Goal: Check status: Check status

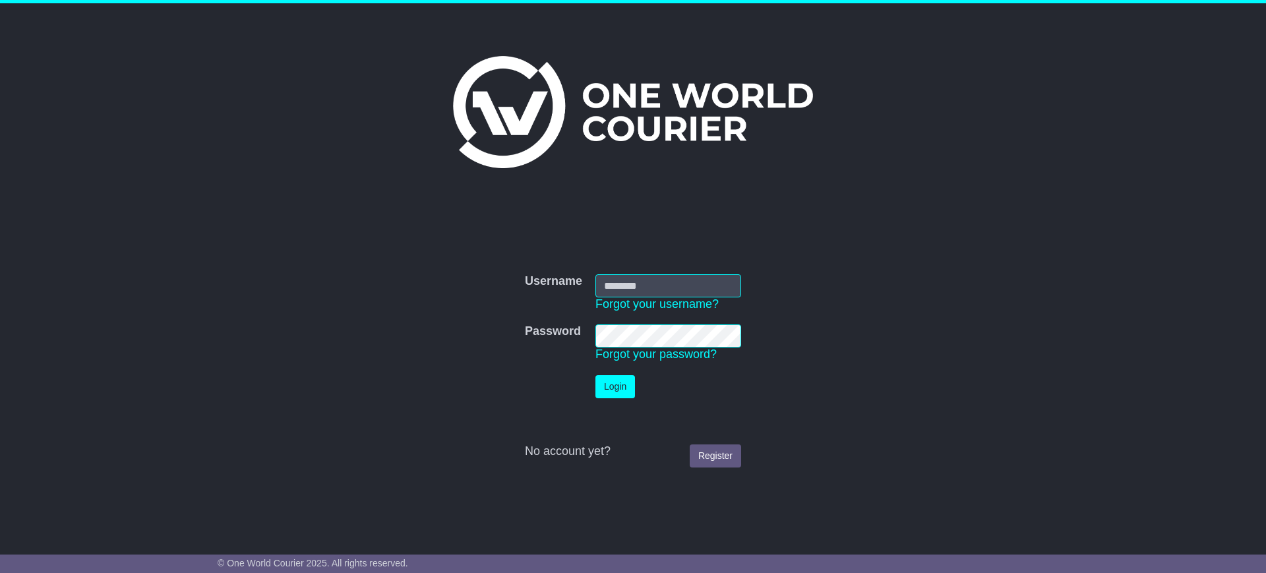
type input "**********"
click at [612, 386] on button "Login" at bounding box center [615, 386] width 40 height 23
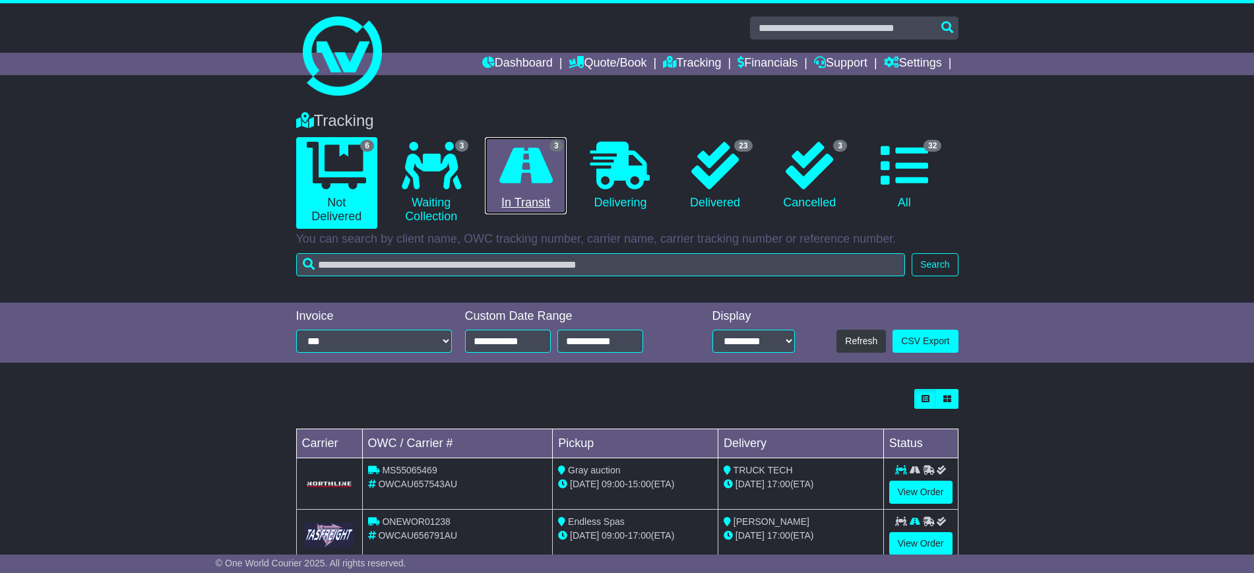
click at [535, 197] on link "3 In Transit" at bounding box center [525, 176] width 81 height 78
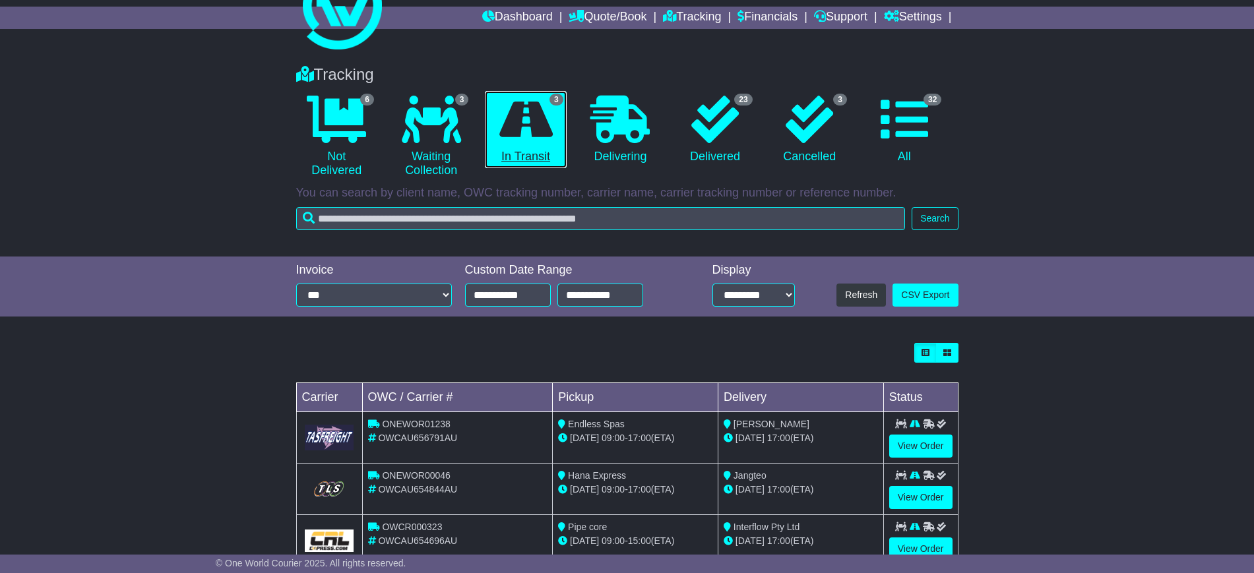
scroll to position [86, 0]
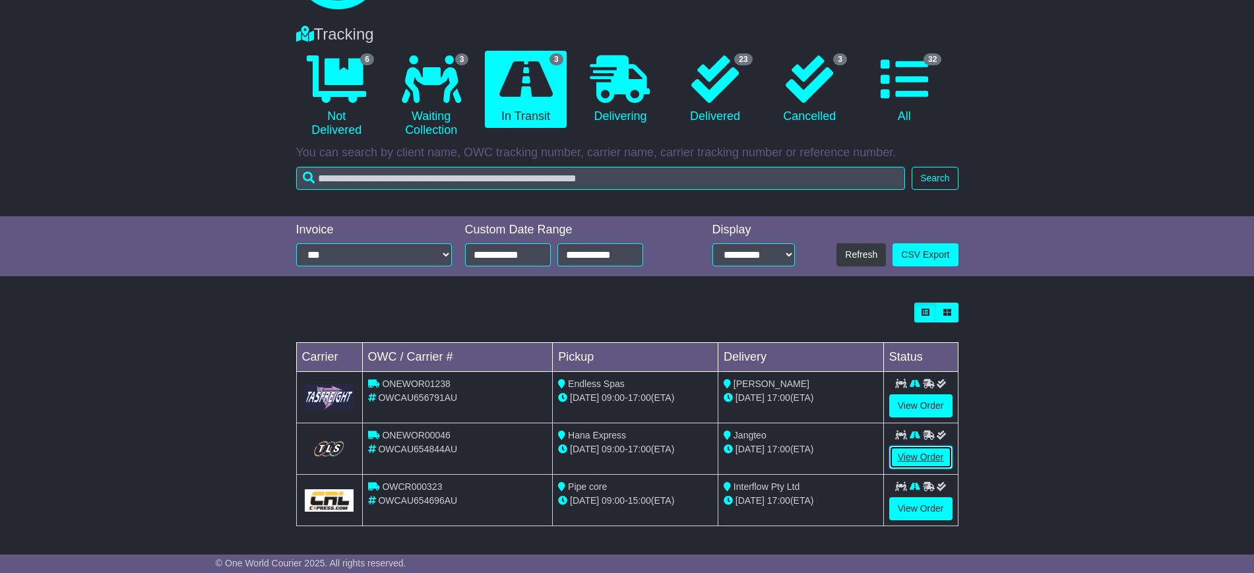
click at [934, 446] on link "View Order" at bounding box center [920, 457] width 63 height 23
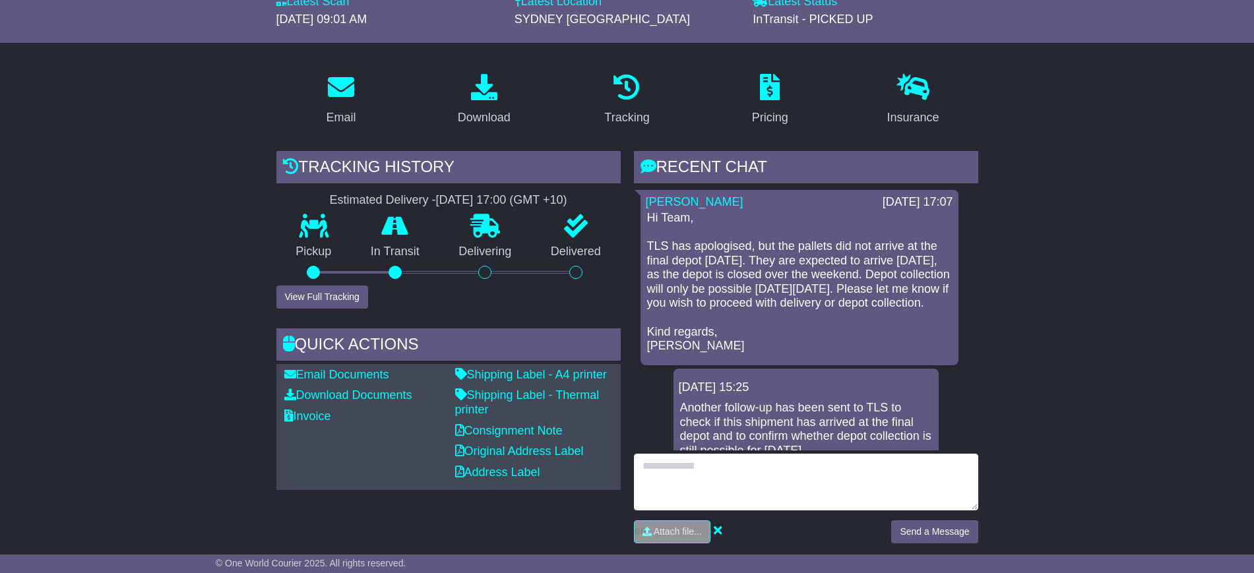
click at [721, 476] on textarea at bounding box center [806, 482] width 344 height 57
type textarea "*"
type textarea "**********"
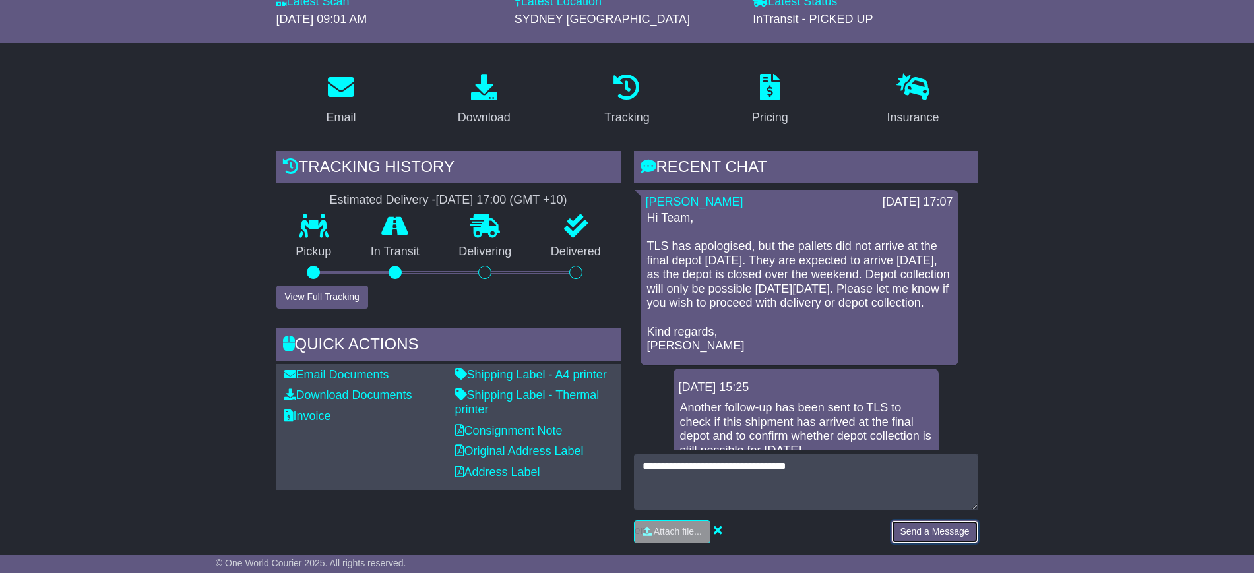
click at [901, 530] on button "Send a Message" at bounding box center [934, 531] width 86 height 23
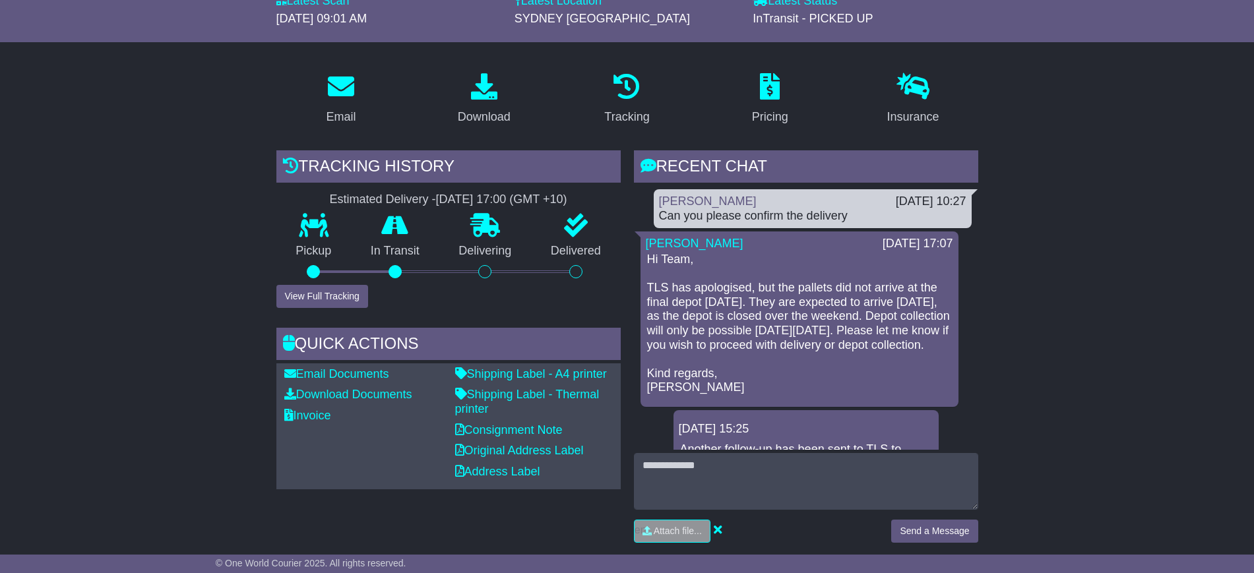
scroll to position [165, 0]
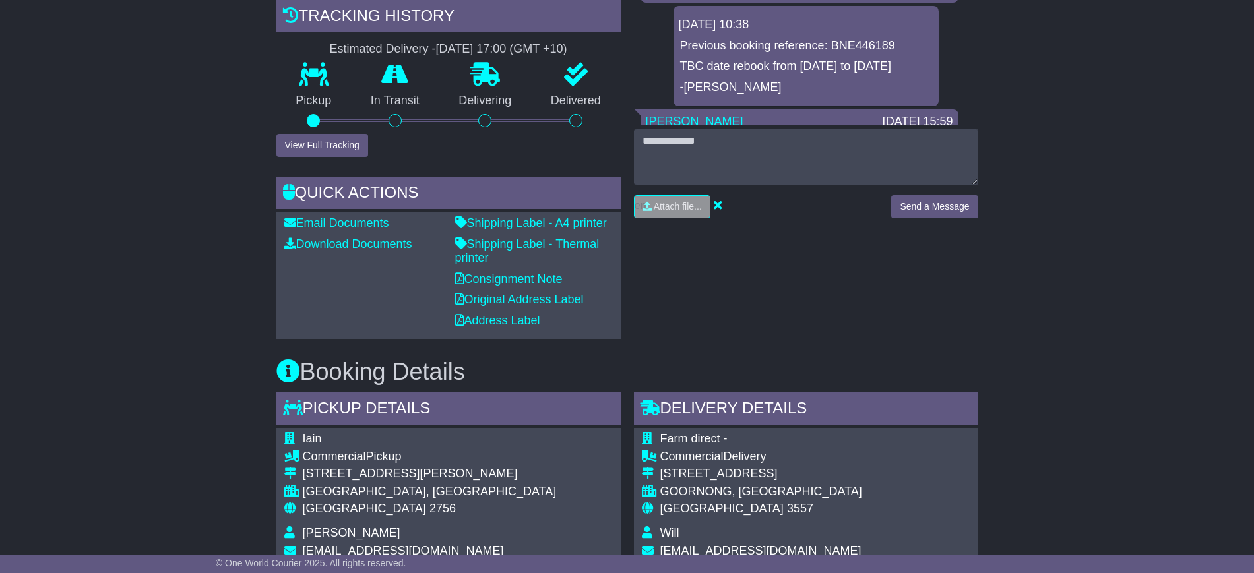
scroll to position [824, 0]
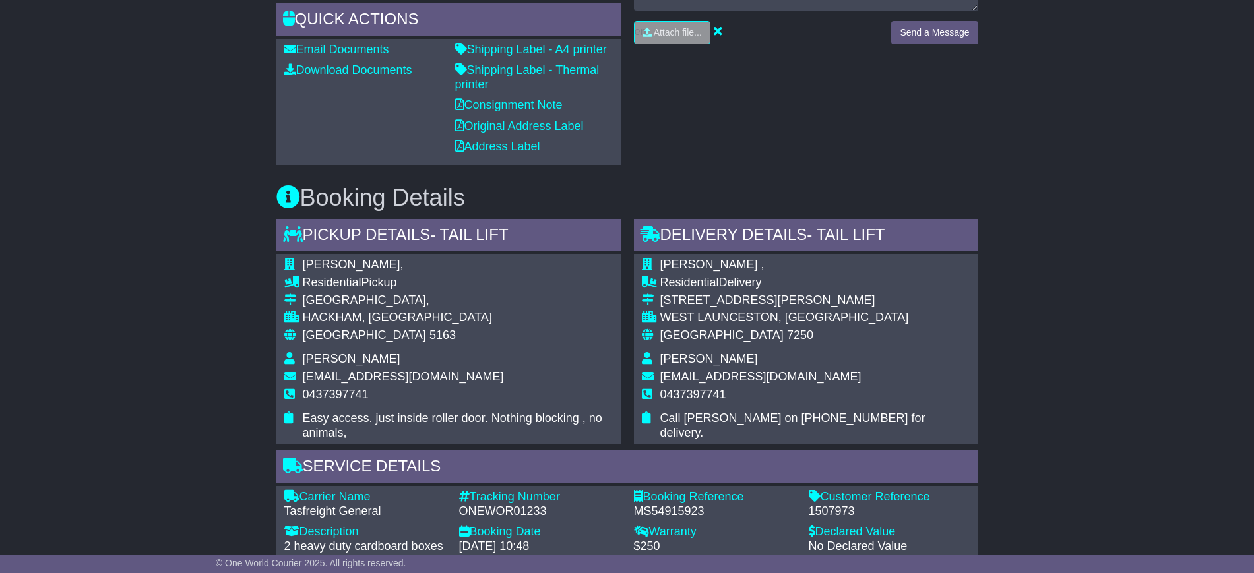
scroll to position [152, 0]
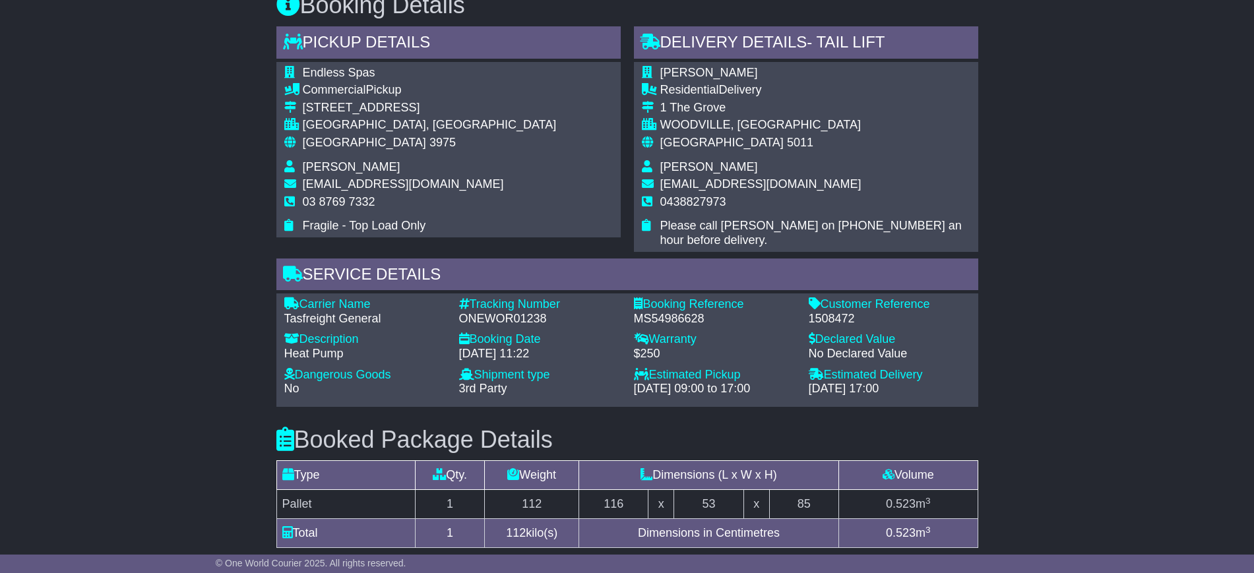
scroll to position [742, 0]
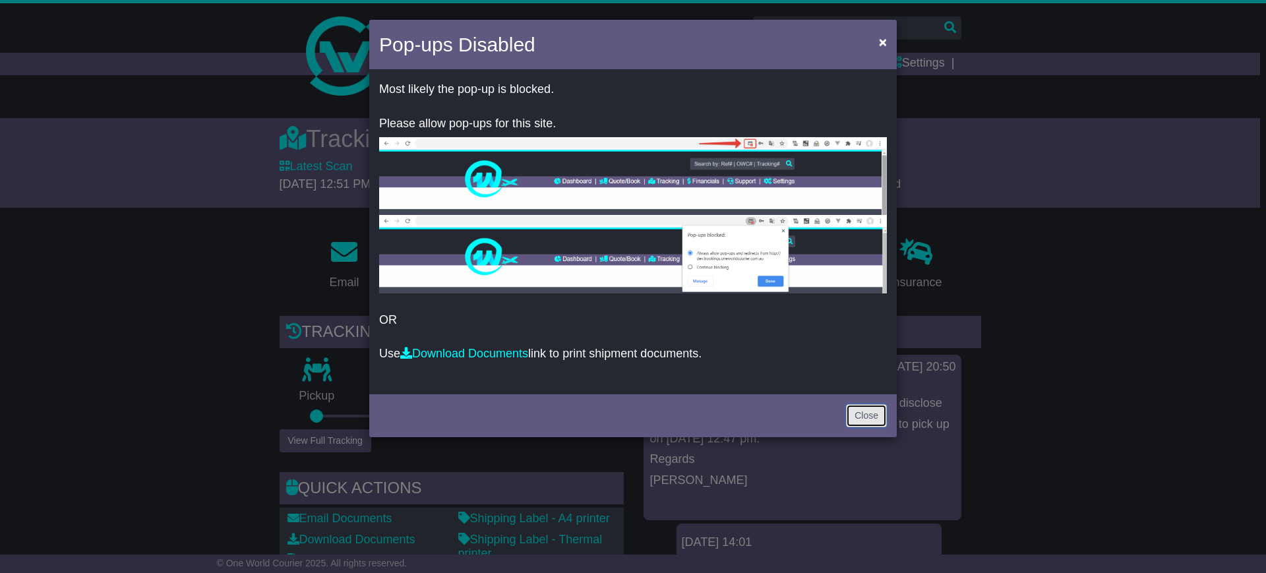
click at [886, 412] on link "Close" at bounding box center [866, 415] width 41 height 23
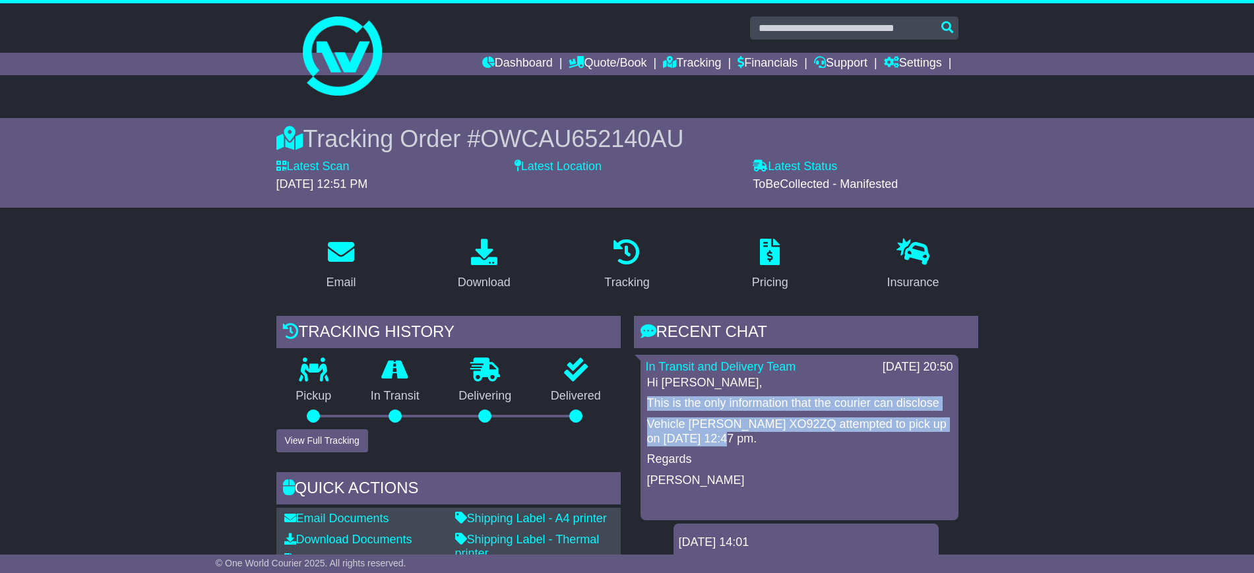
drag, startPoint x: 723, startPoint y: 441, endPoint x: 629, endPoint y: 402, distance: 101.7
click at [629, 402] on div "RECENT CHAT Loading... No messages In Transit and Delivery Team 08 Oct 2025 20:…" at bounding box center [805, 517] width 357 height 402
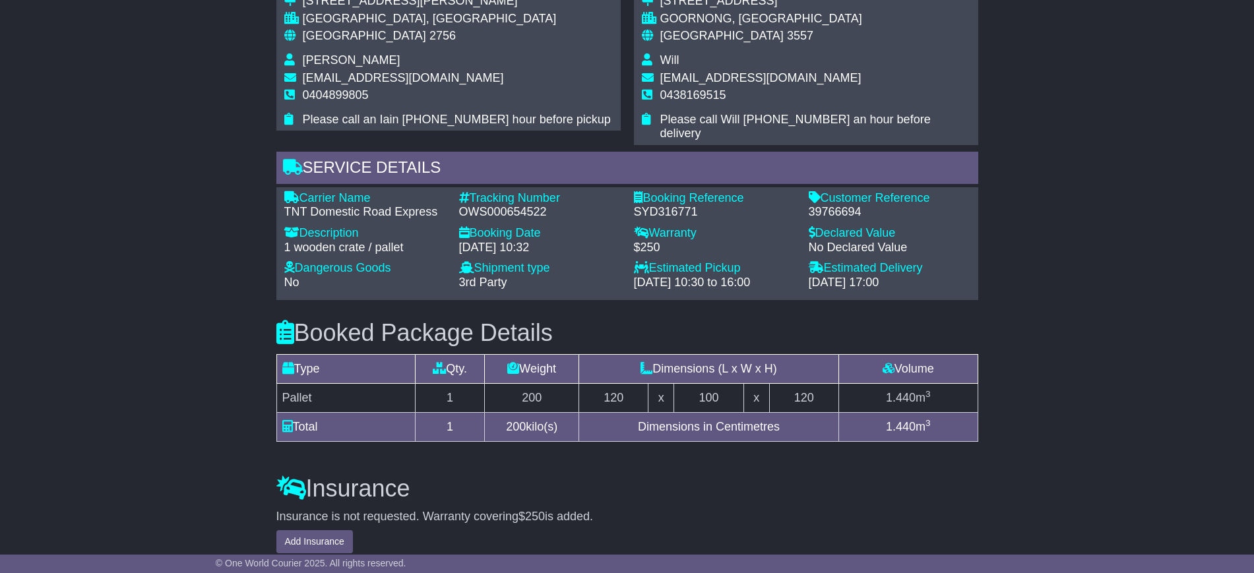
scroll to position [768, 0]
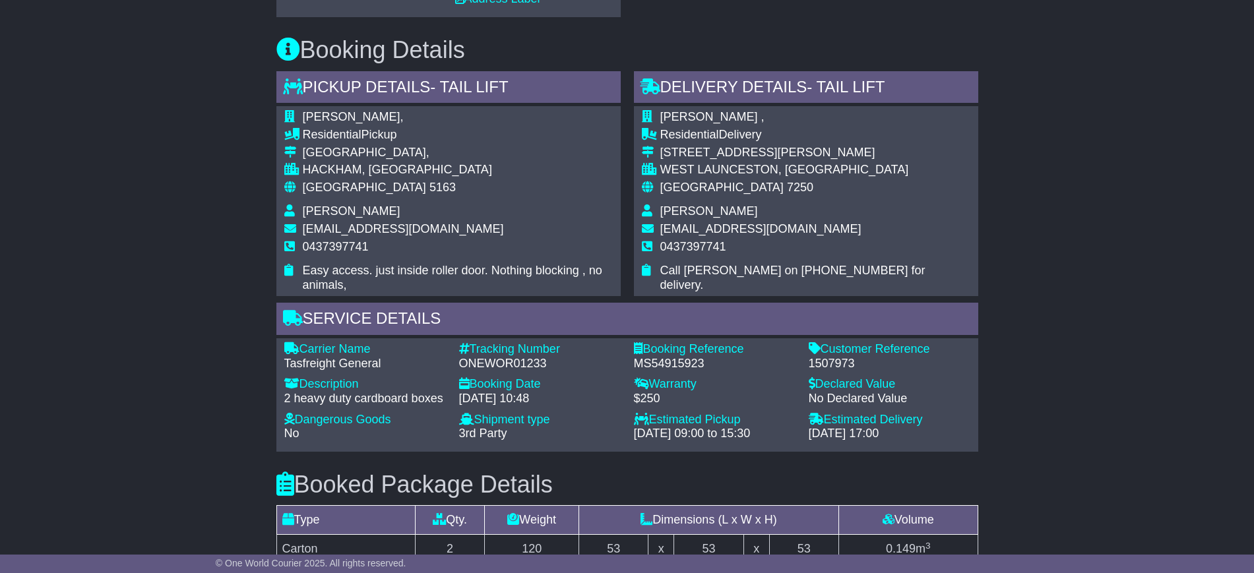
scroll to position [894, 0]
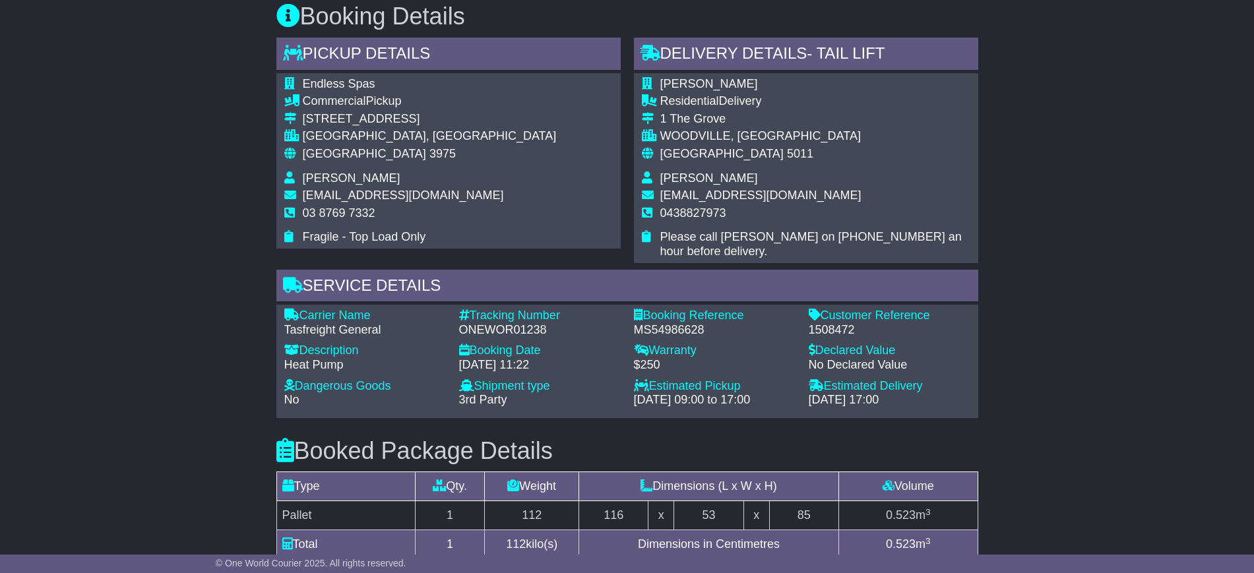
scroll to position [824, 0]
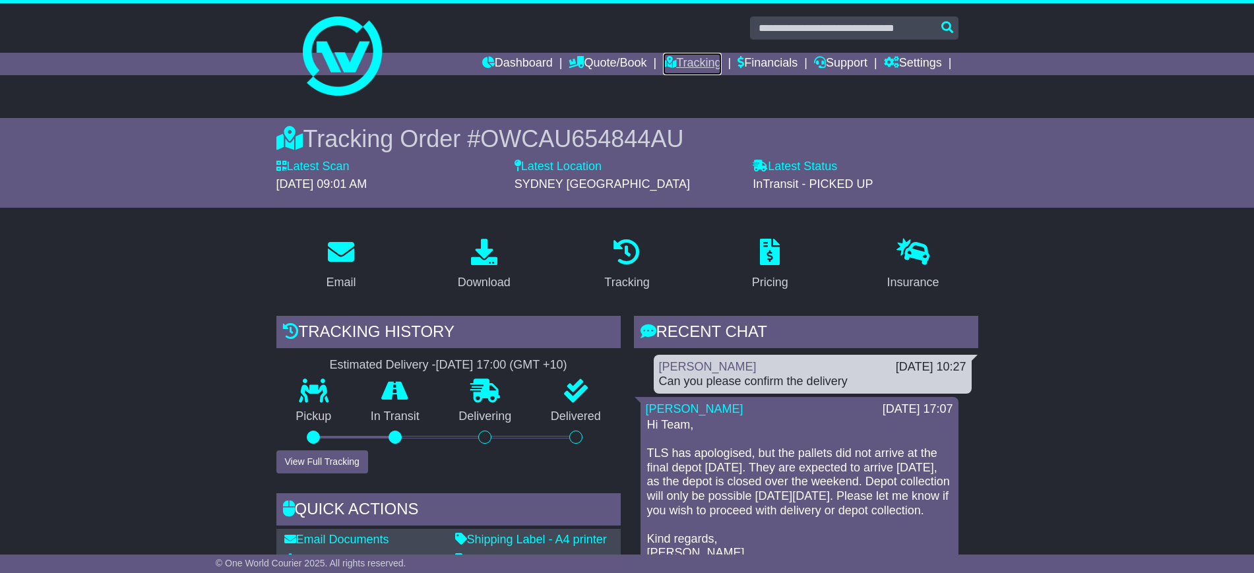
click at [672, 61] on link "Tracking" at bounding box center [692, 64] width 58 height 22
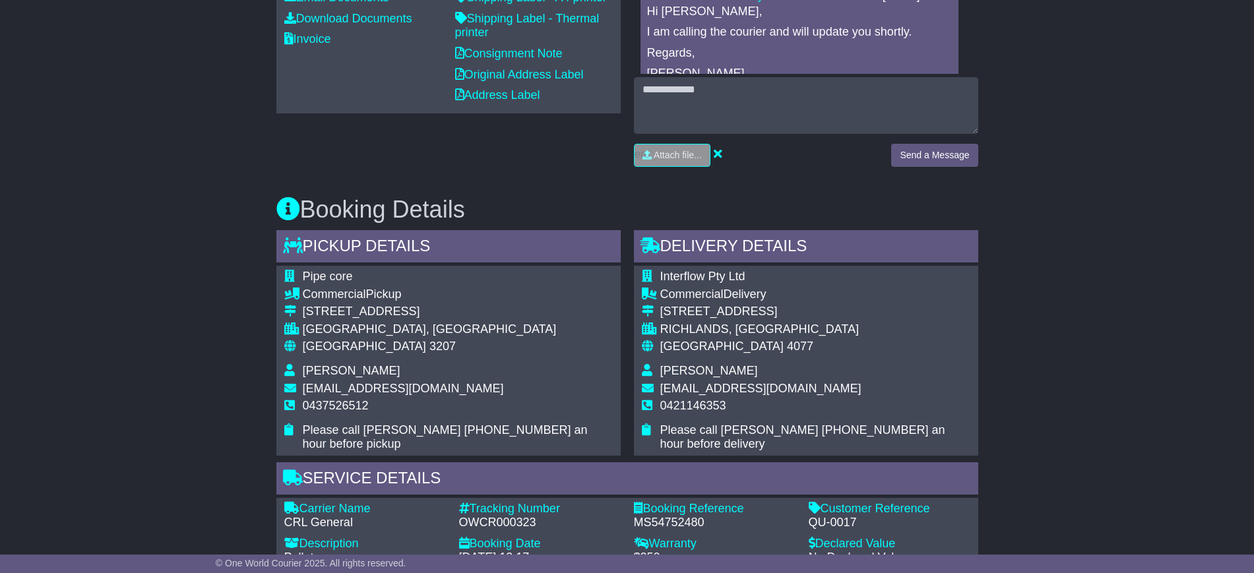
scroll to position [754, 0]
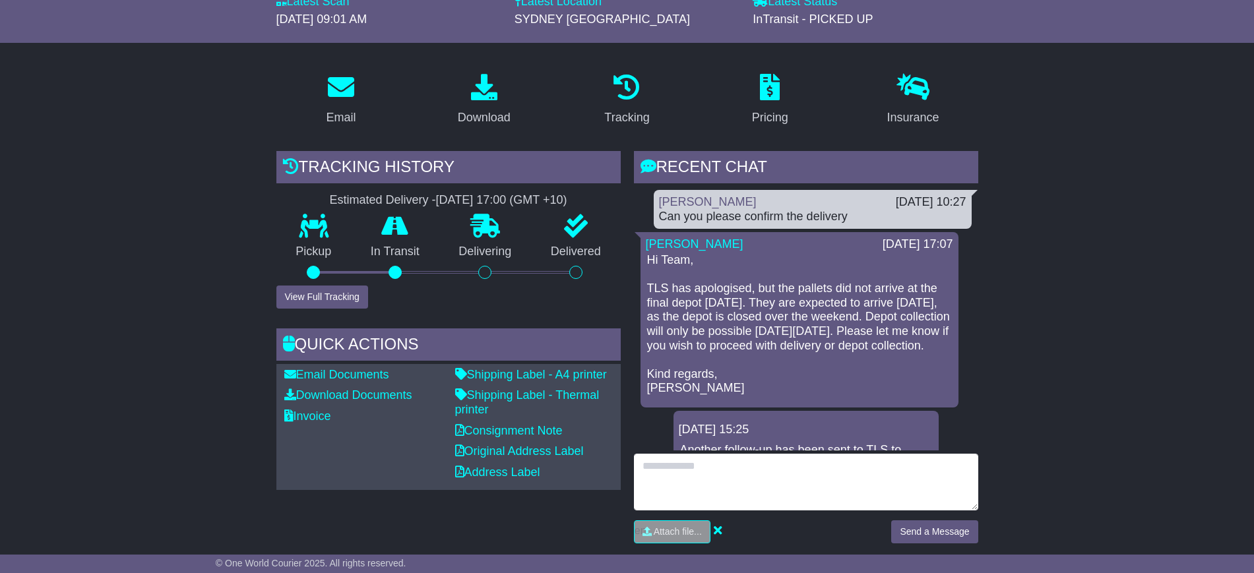
click at [733, 464] on textarea at bounding box center [806, 482] width 344 height 57
type textarea "**********"
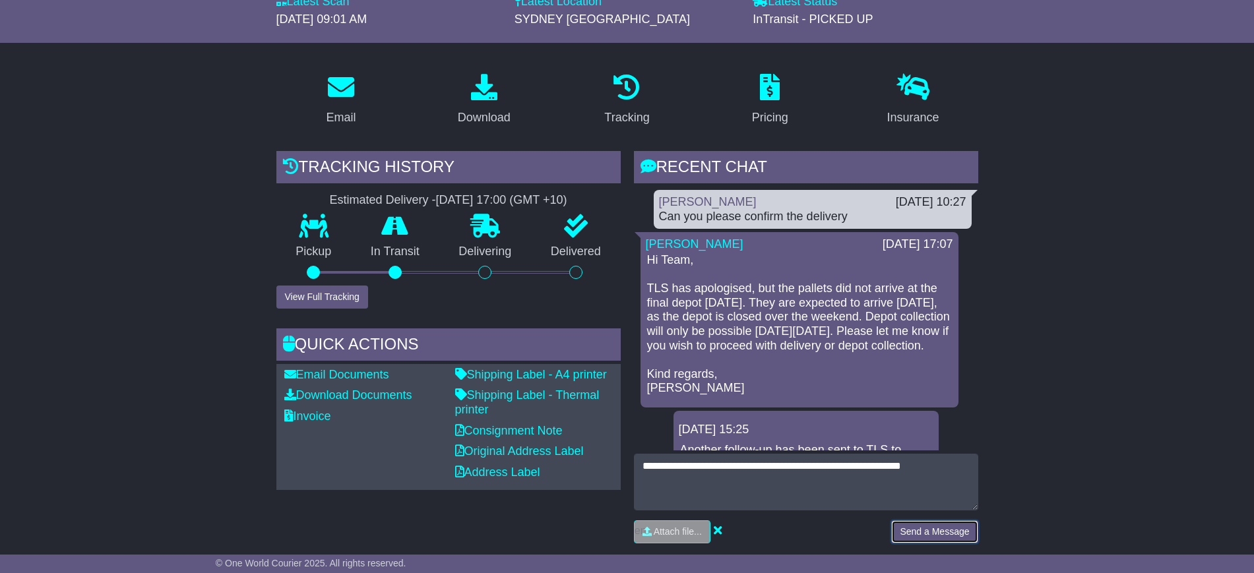
click at [918, 535] on button "Send a Message" at bounding box center [934, 531] width 86 height 23
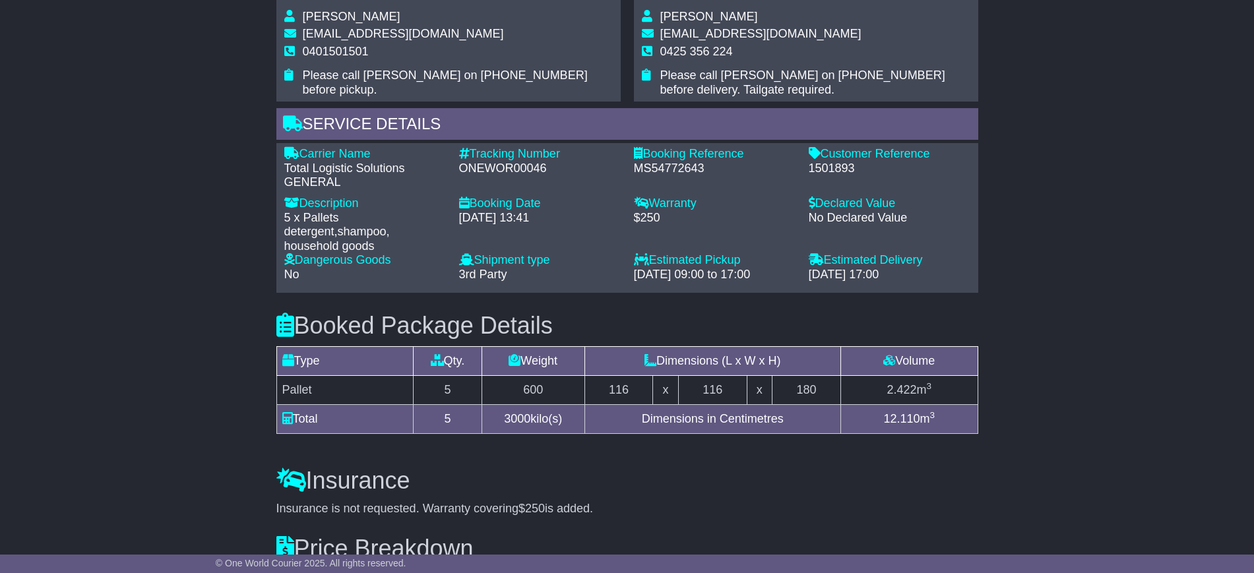
scroll to position [907, 0]
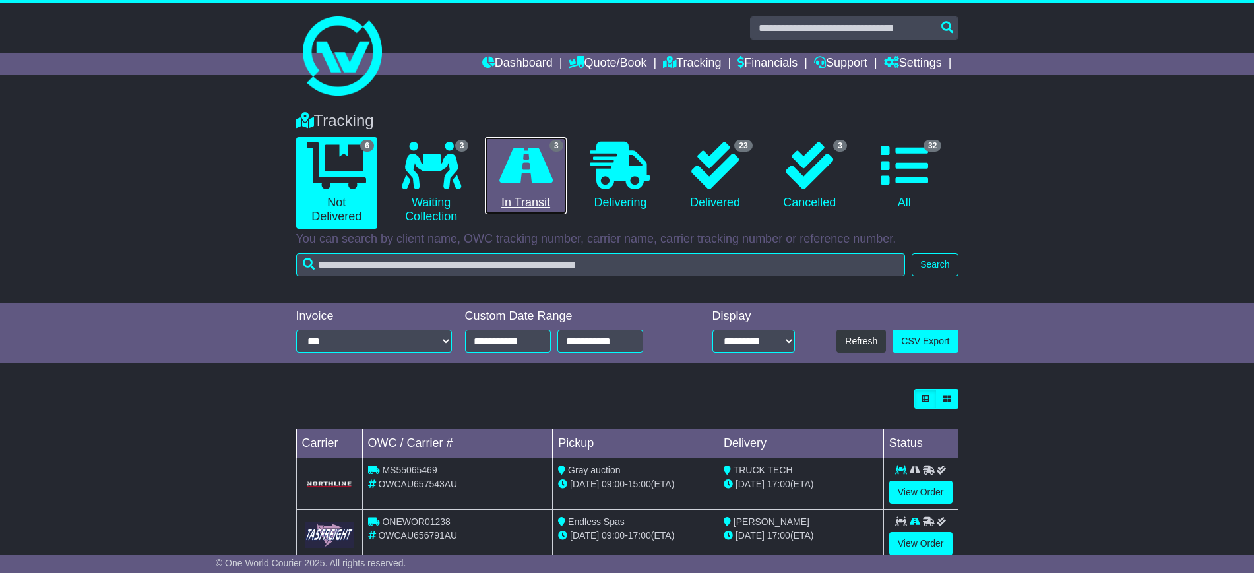
click at [548, 193] on link "3 In Transit" at bounding box center [525, 176] width 81 height 78
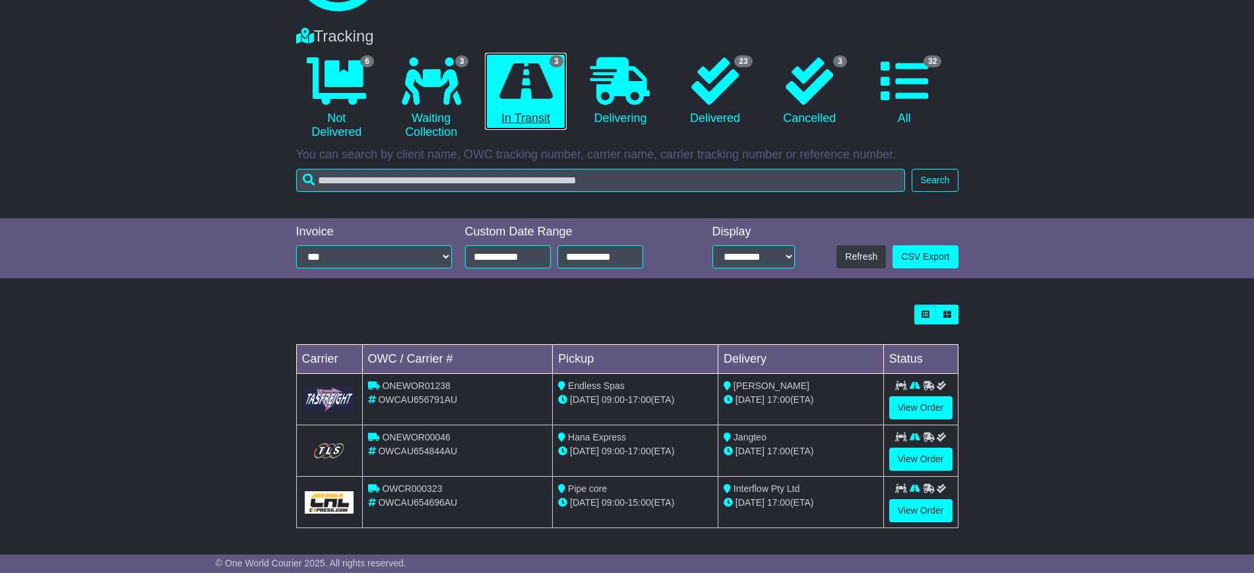
scroll to position [86, 0]
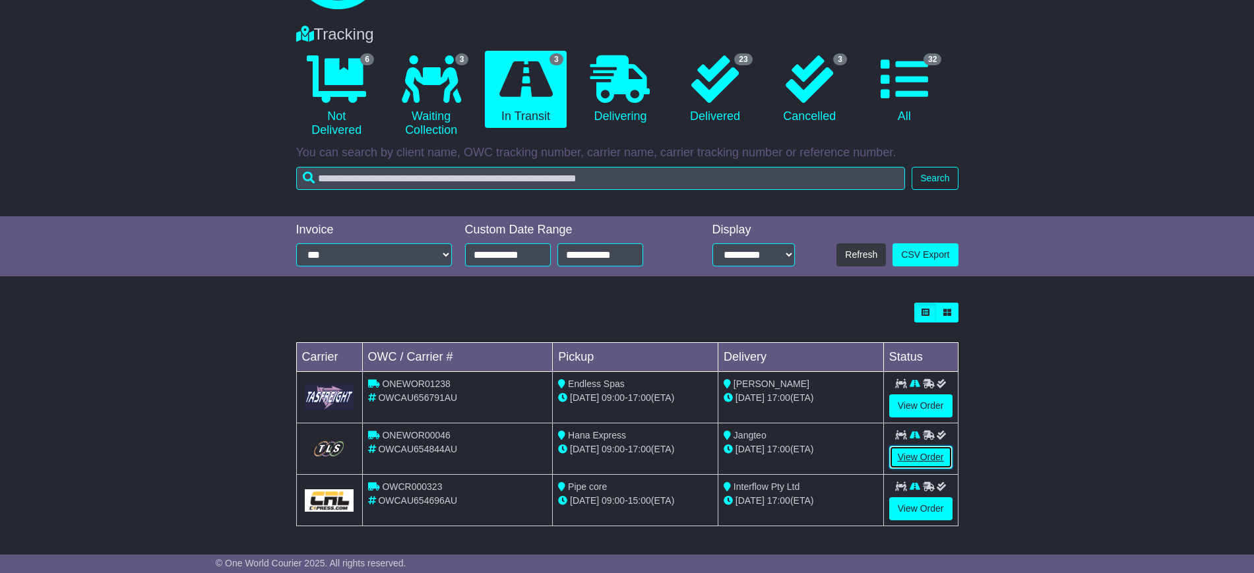
click at [902, 455] on link "View Order" at bounding box center [920, 457] width 63 height 23
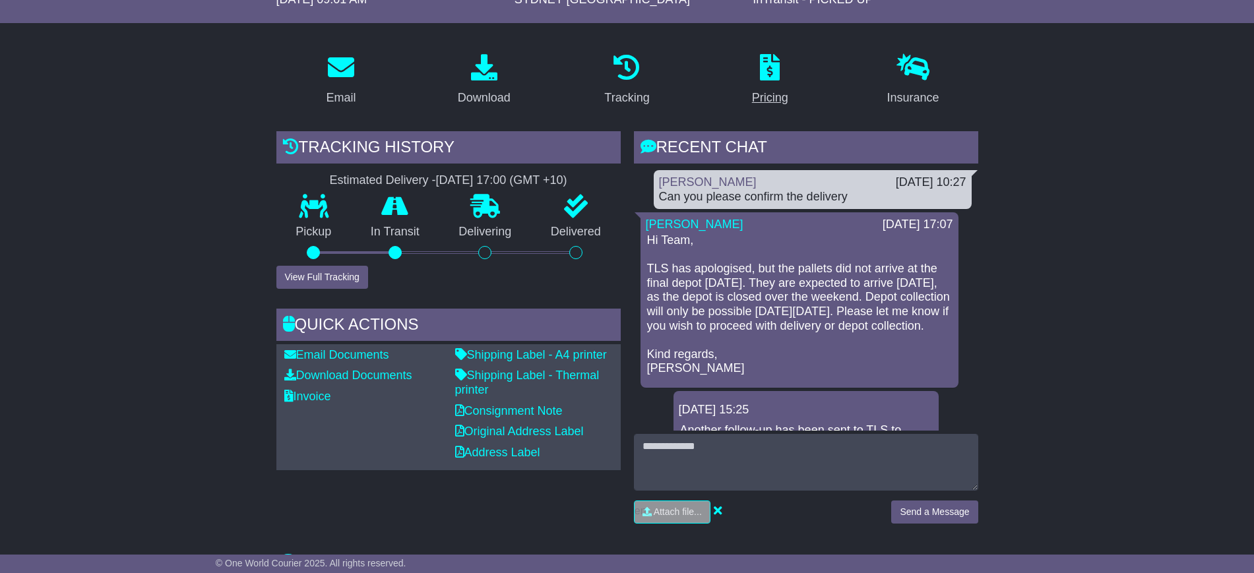
scroll to position [247, 0]
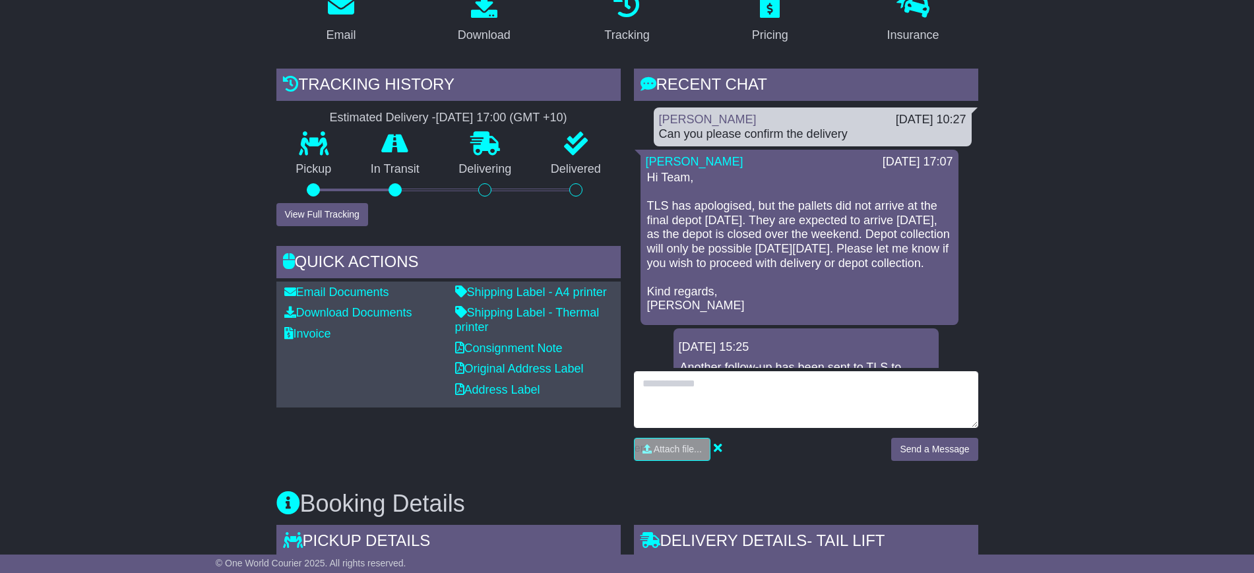
click at [709, 384] on textarea at bounding box center [806, 399] width 344 height 57
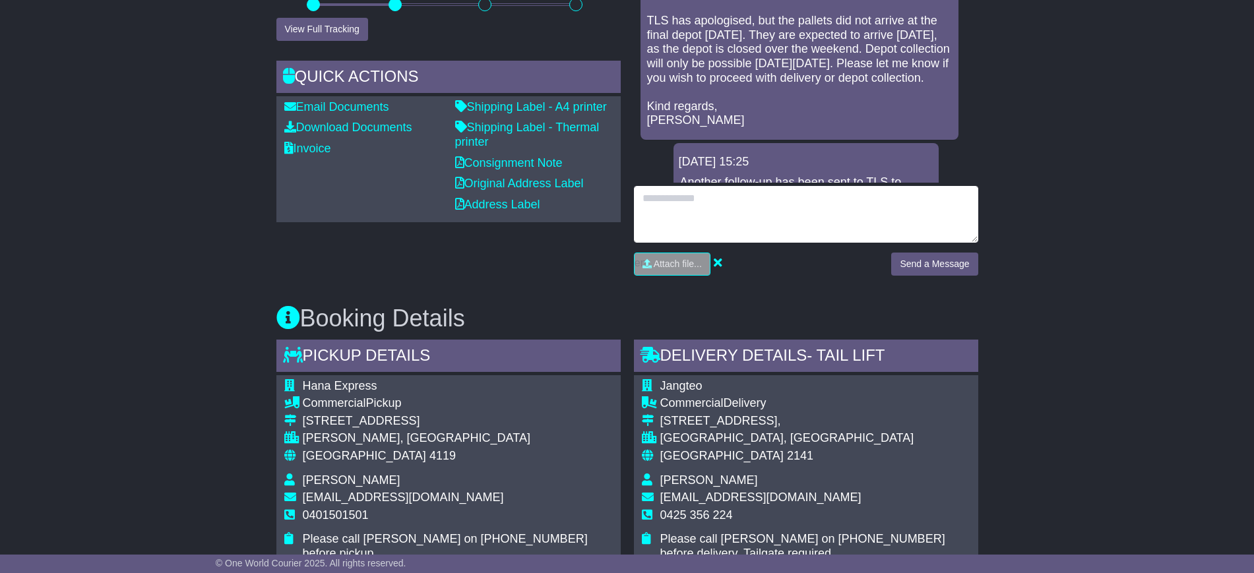
scroll to position [412, 0]
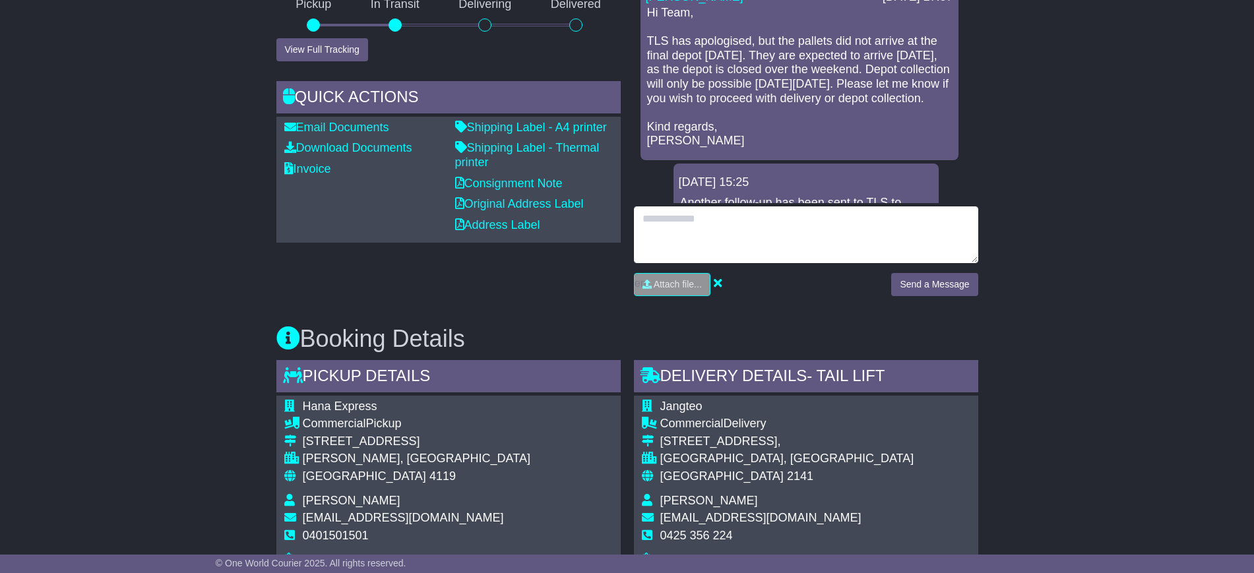
click at [696, 229] on textarea at bounding box center [806, 234] width 344 height 57
type textarea "**********"
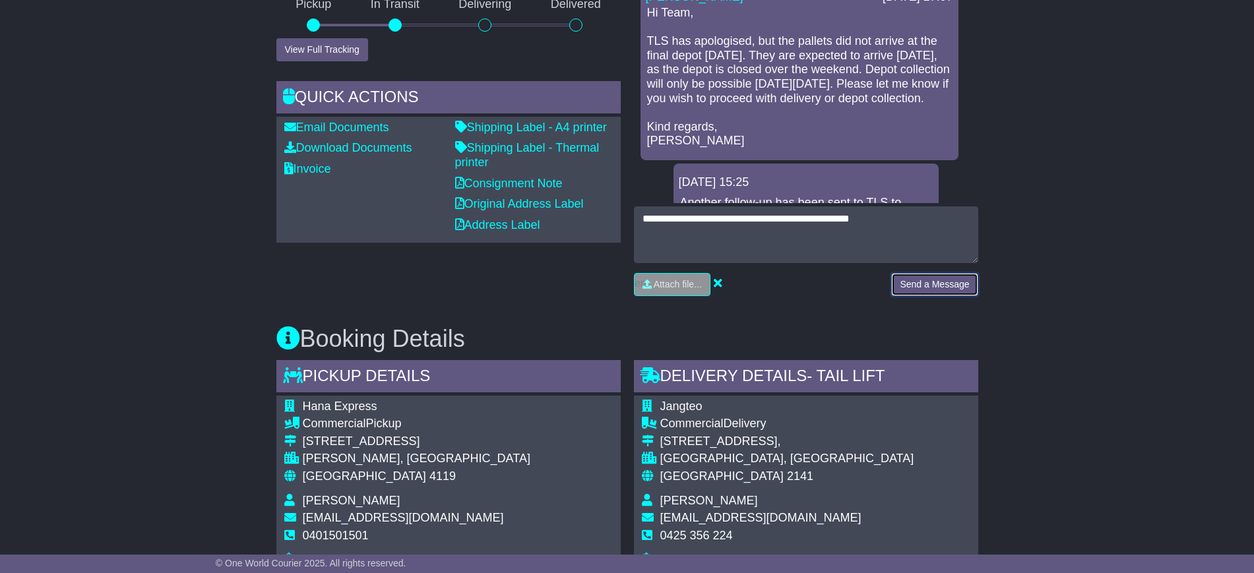
click at [907, 286] on button "Send a Message" at bounding box center [934, 284] width 86 height 23
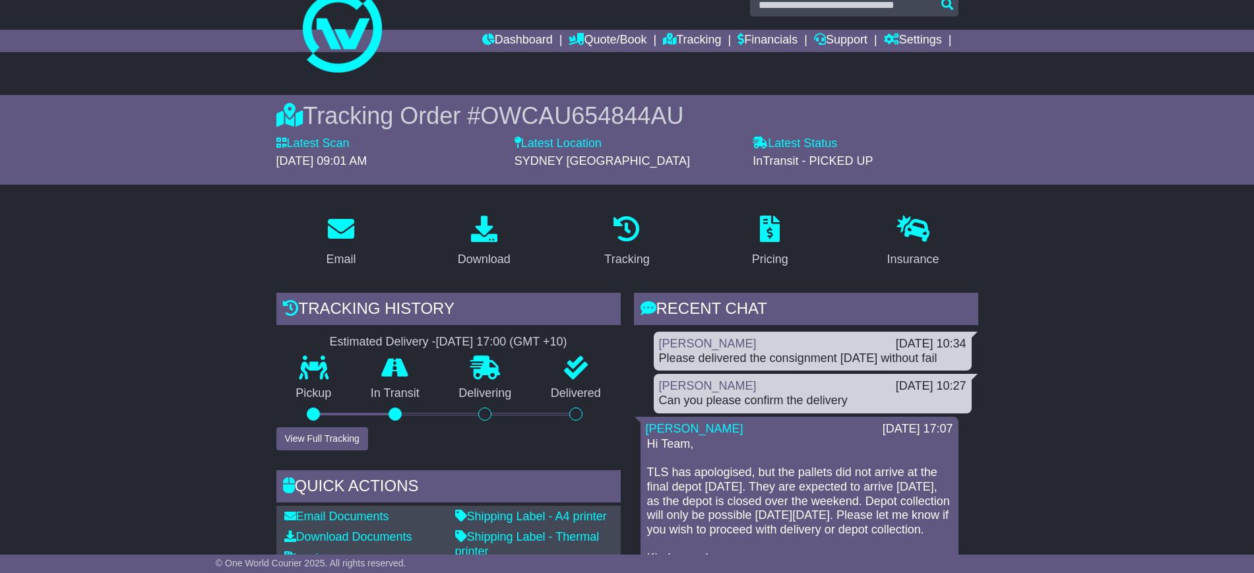
scroll to position [0, 0]
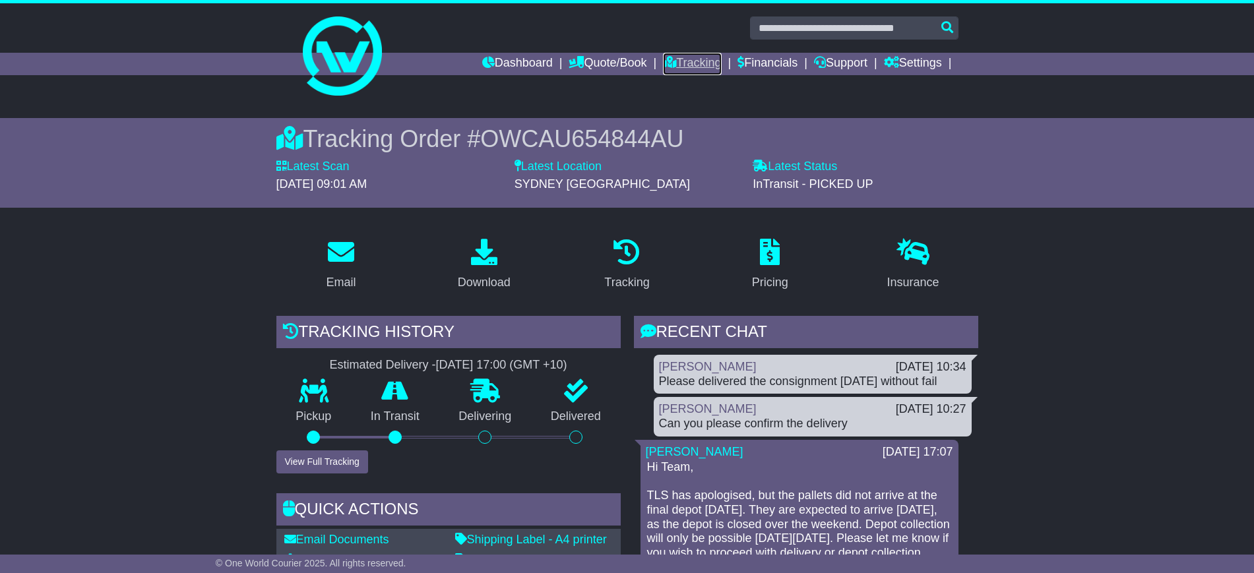
click at [688, 61] on link "Tracking" at bounding box center [692, 64] width 58 height 22
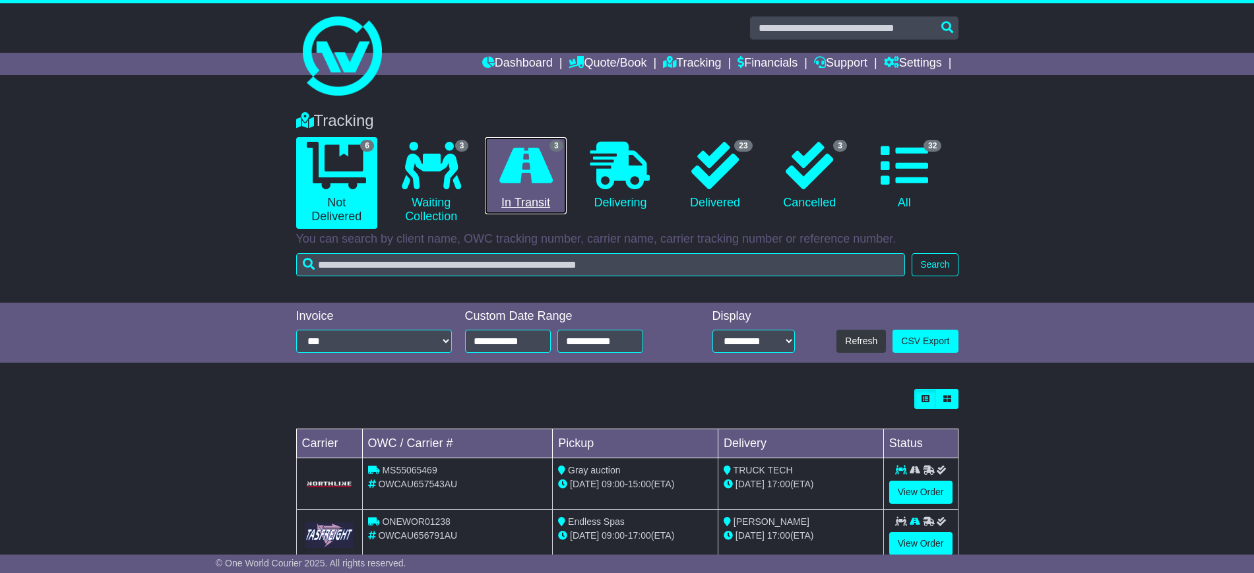
click at [514, 185] on icon at bounding box center [525, 165] width 53 height 47
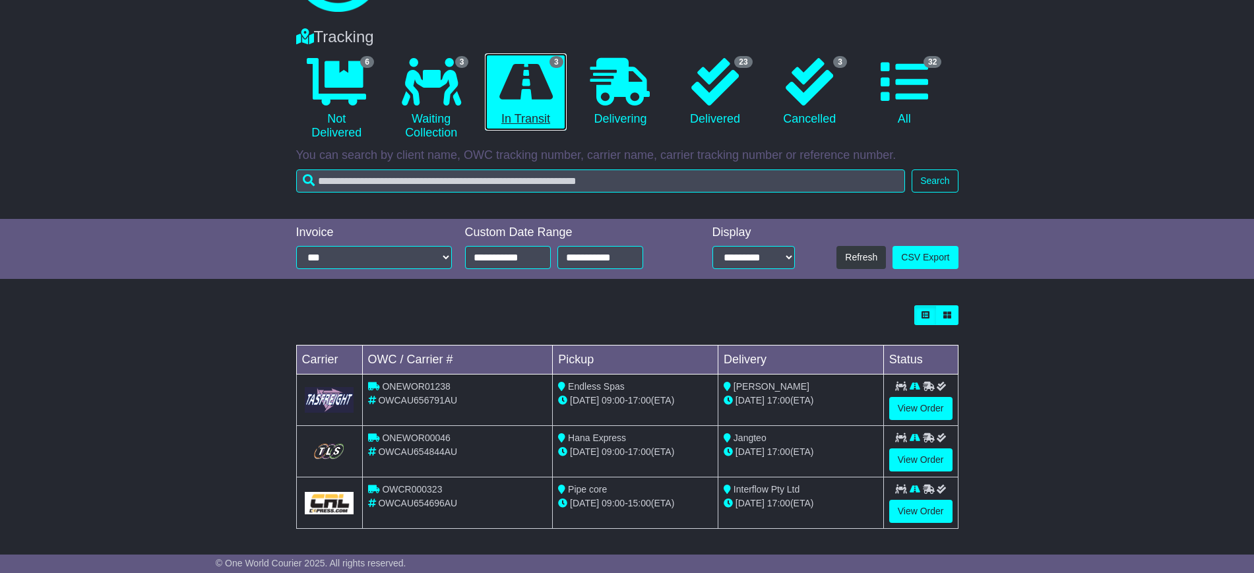
scroll to position [86, 0]
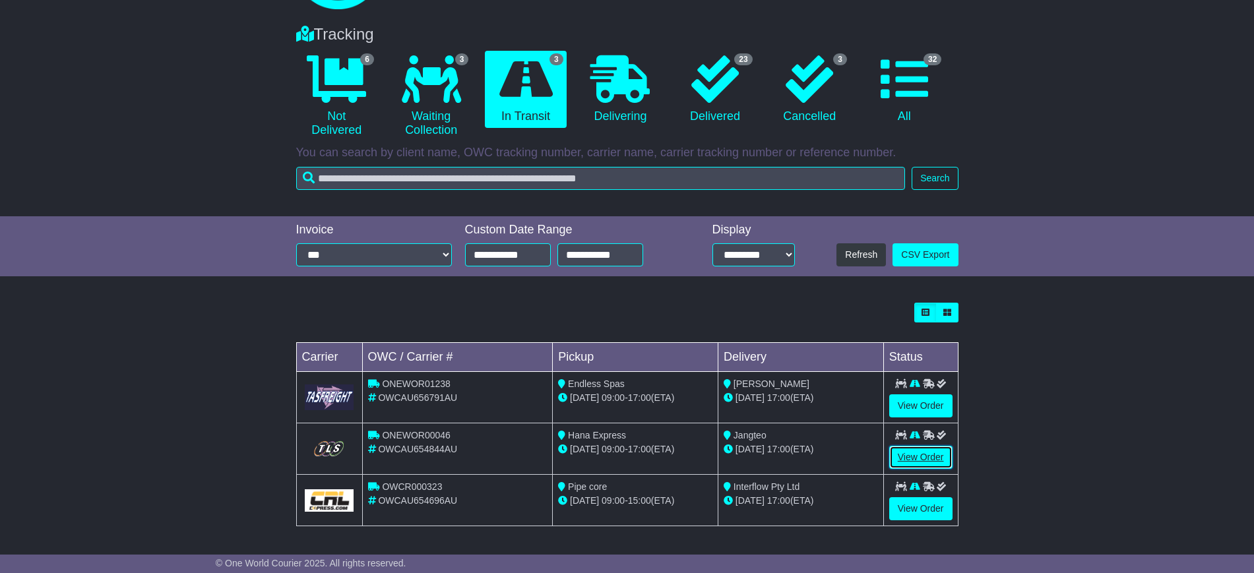
click at [915, 449] on link "View Order" at bounding box center [920, 457] width 63 height 23
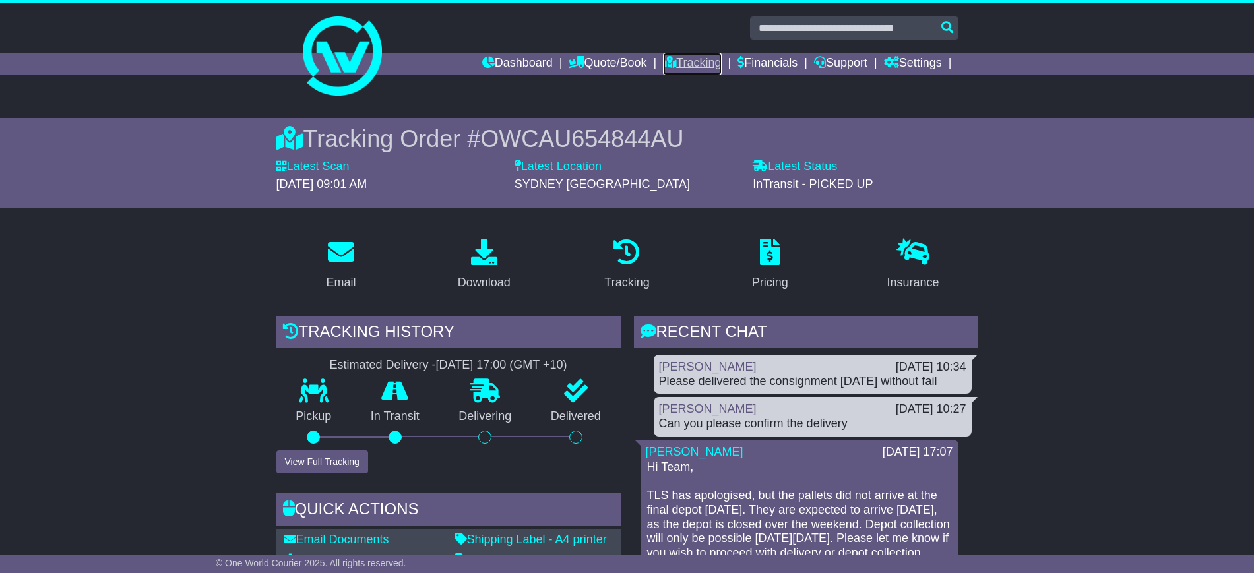
click at [679, 64] on link "Tracking" at bounding box center [692, 64] width 58 height 22
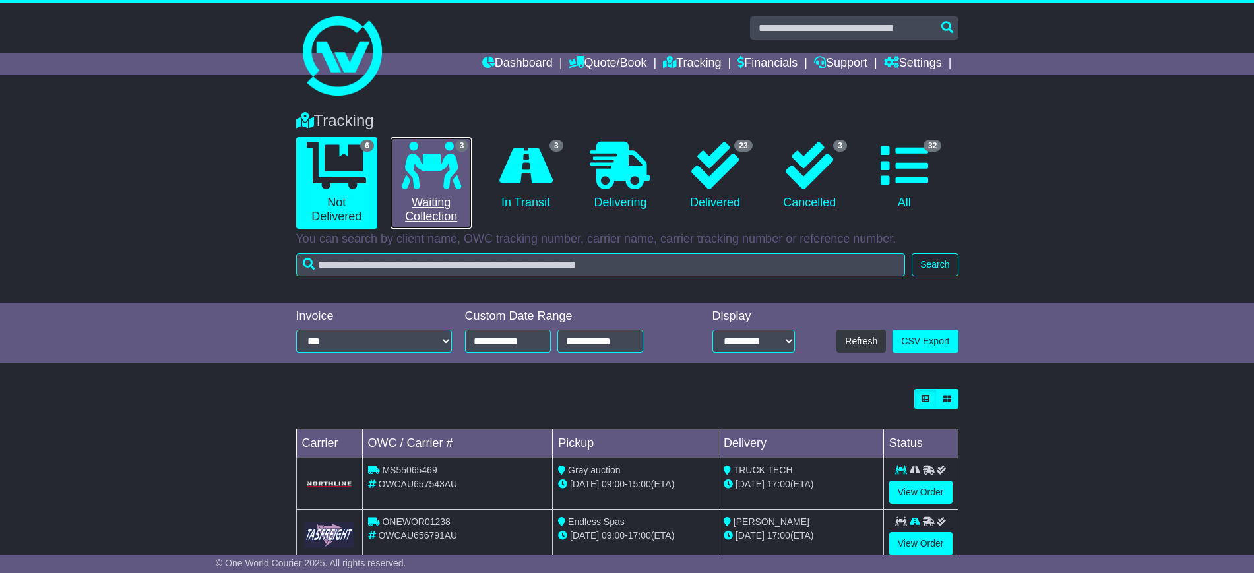
click at [444, 165] on icon at bounding box center [431, 165] width 59 height 47
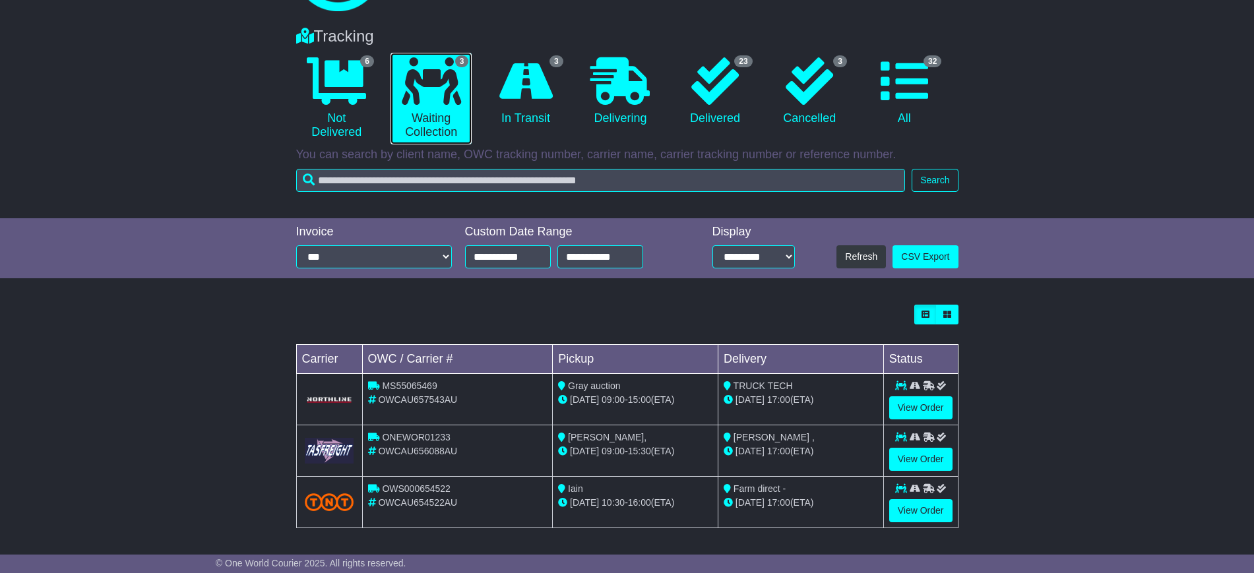
scroll to position [86, 0]
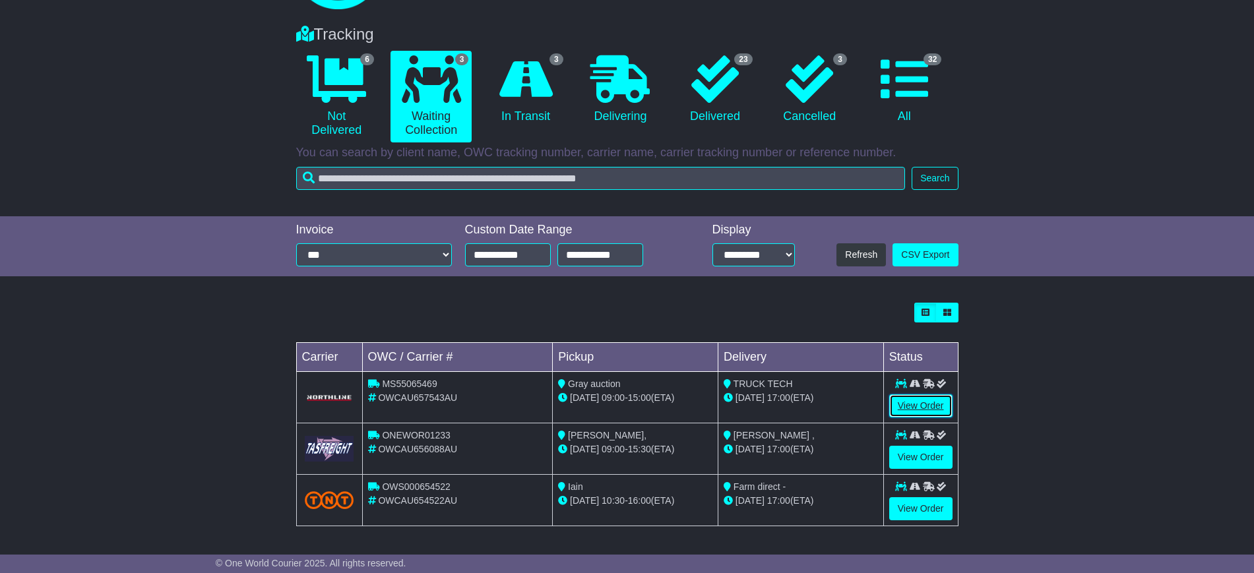
click at [903, 404] on link "View Order" at bounding box center [920, 405] width 63 height 23
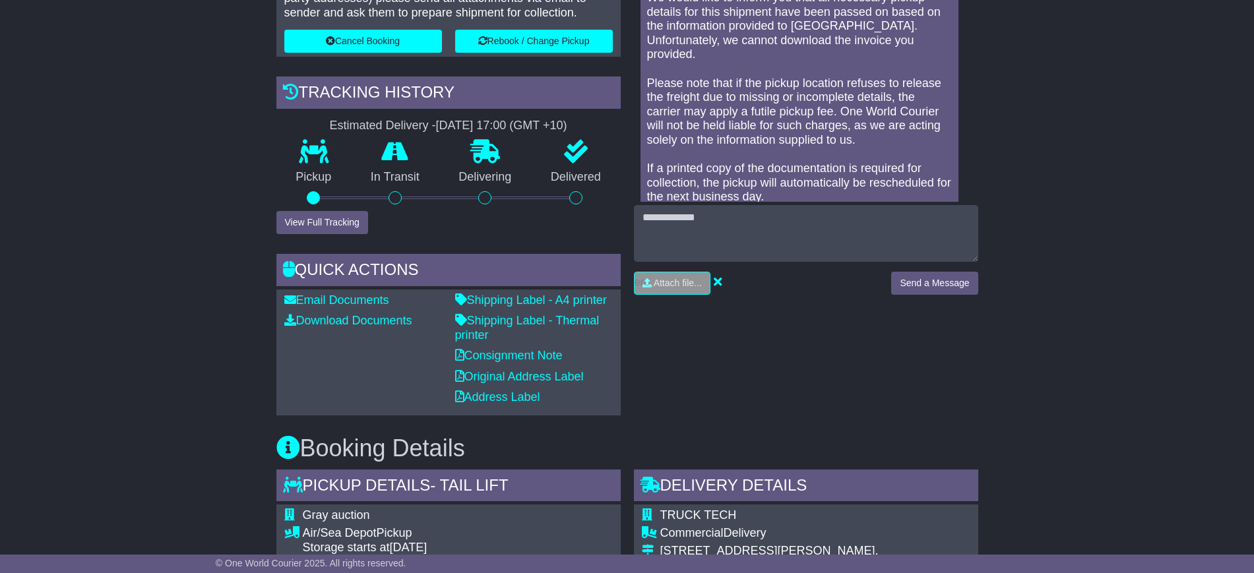
scroll to position [82, 0]
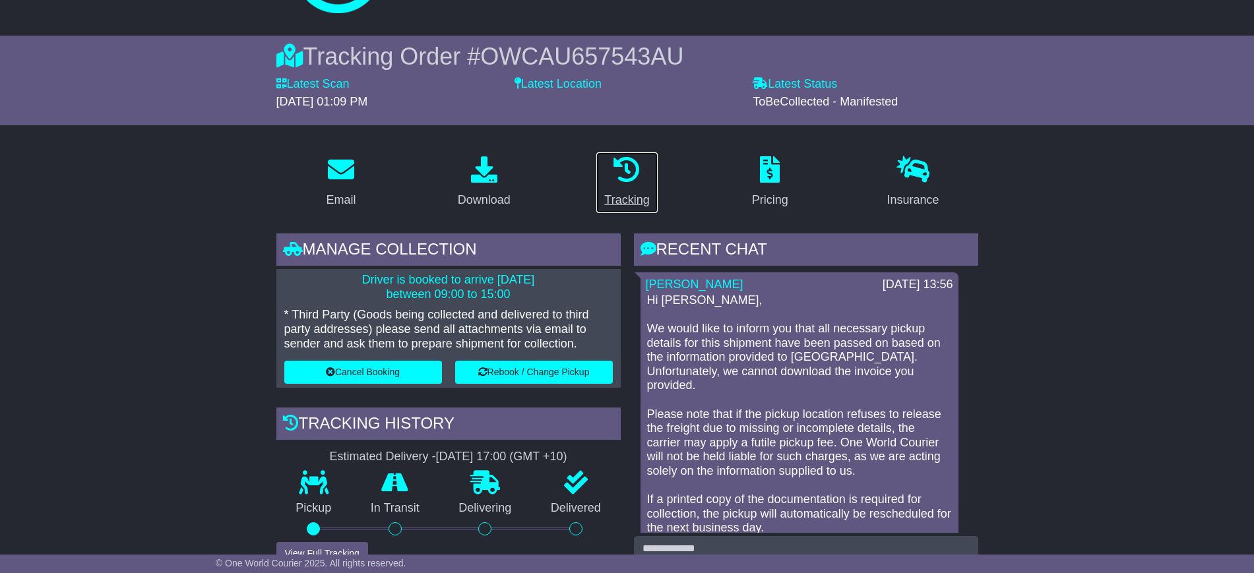
click at [634, 181] on icon at bounding box center [626, 169] width 26 height 26
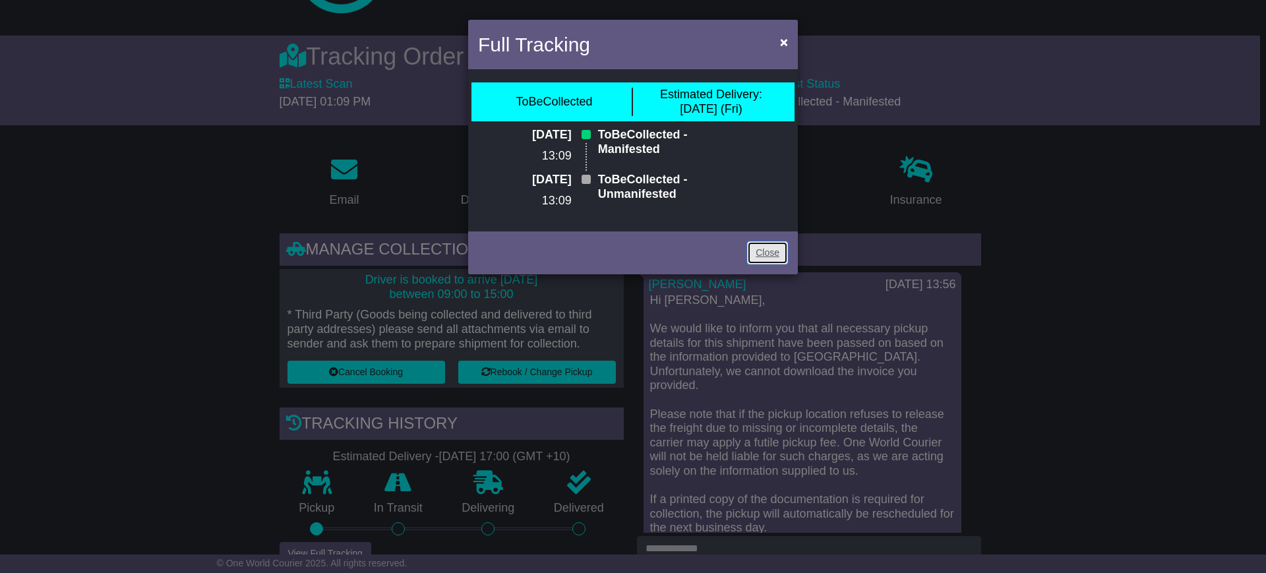
click at [766, 264] on link "Close" at bounding box center [767, 252] width 41 height 23
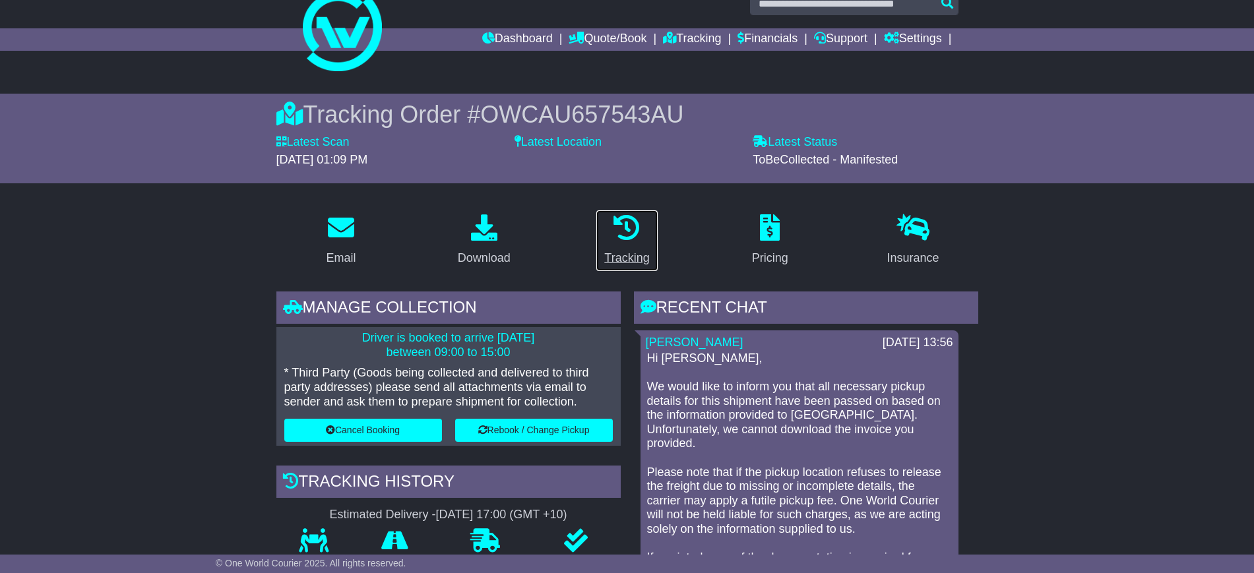
scroll to position [0, 0]
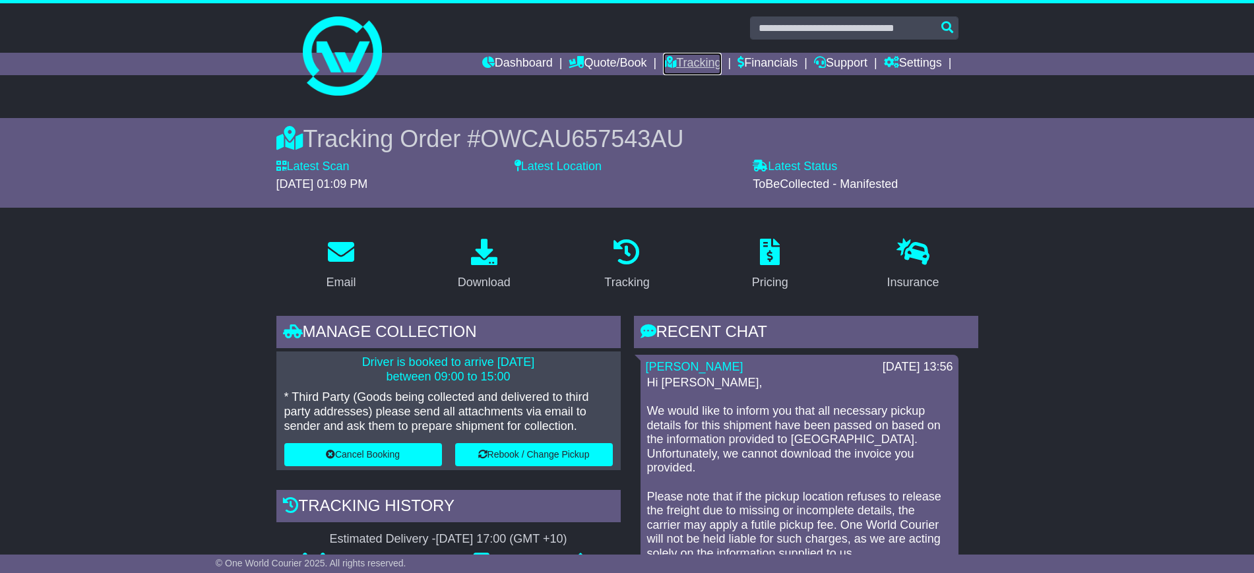
click at [674, 64] on link "Tracking" at bounding box center [692, 64] width 58 height 22
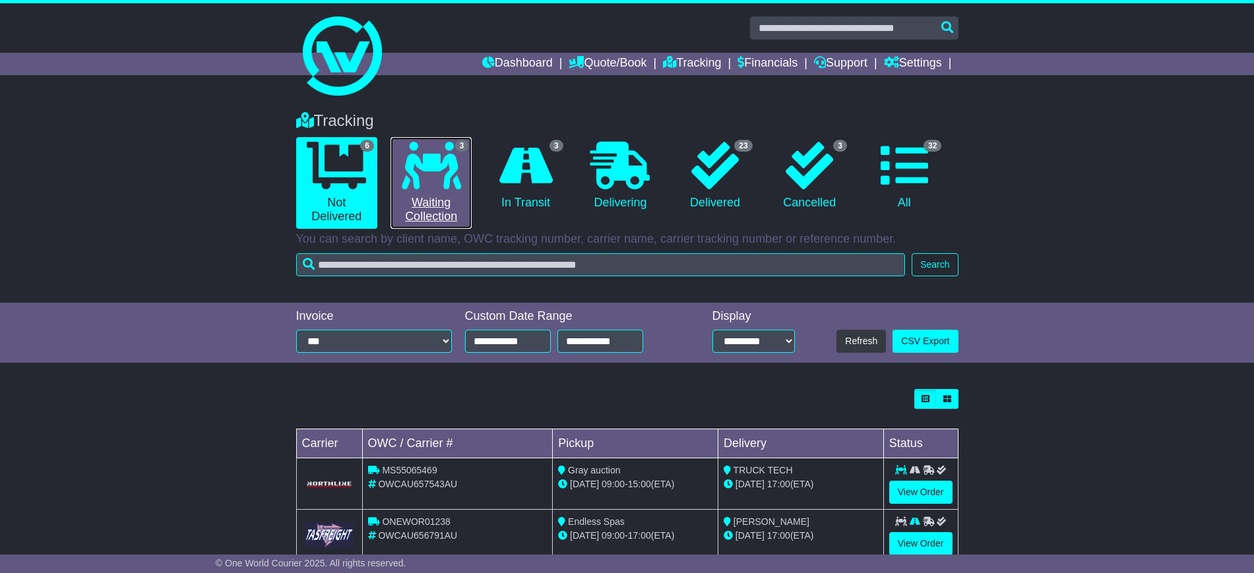
click at [437, 191] on link "3 Waiting Collection" at bounding box center [430, 183] width 81 height 92
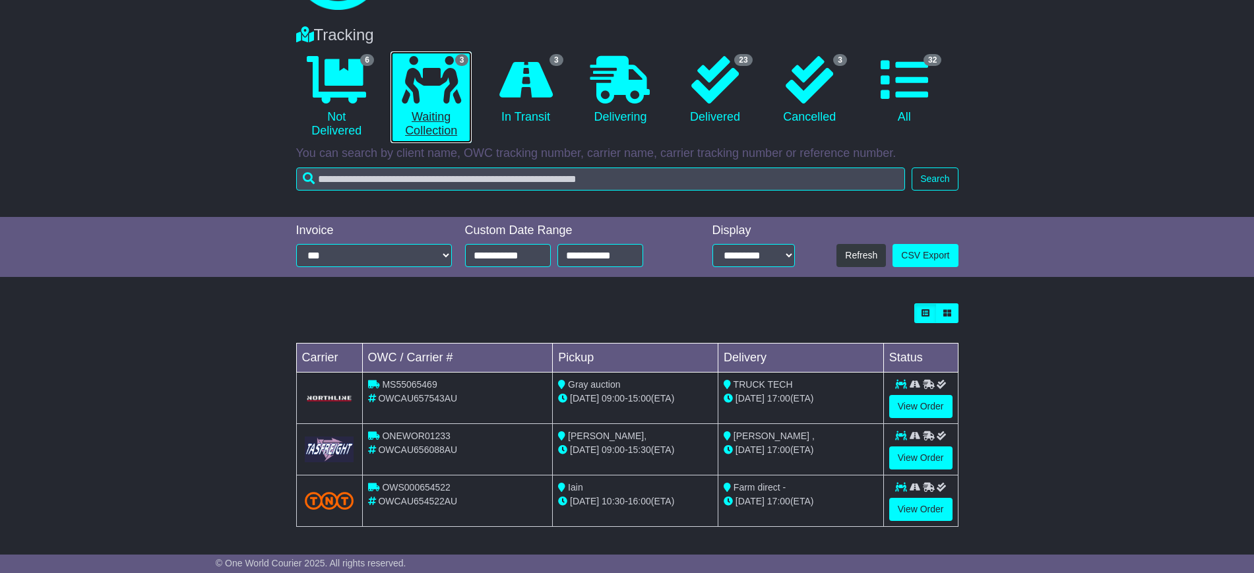
scroll to position [86, 0]
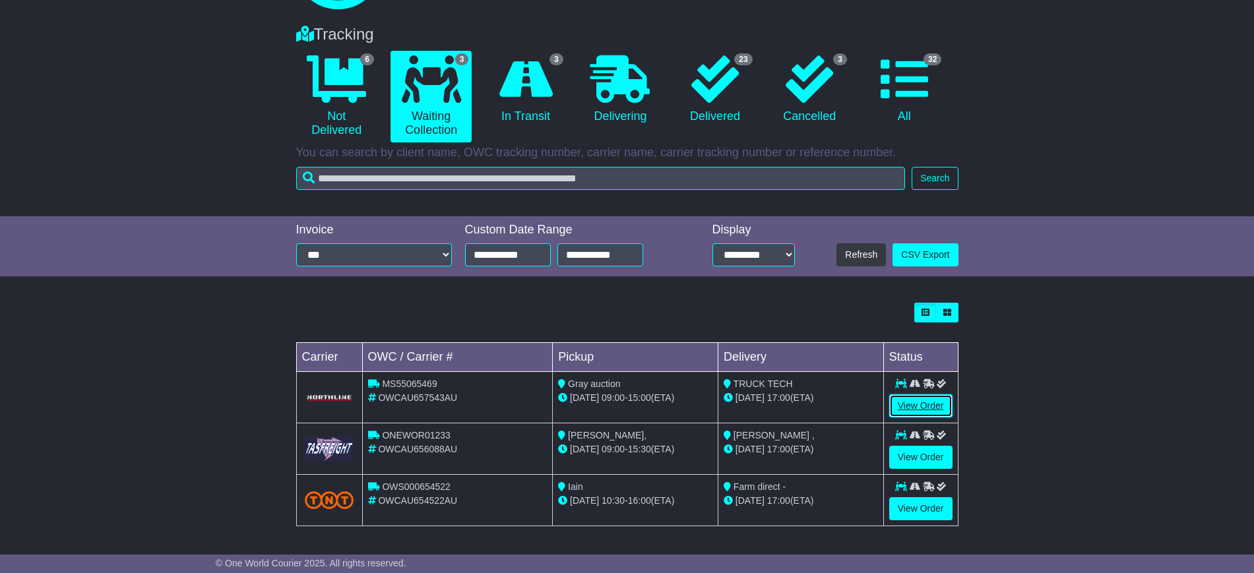
click at [907, 406] on link "View Order" at bounding box center [920, 405] width 63 height 23
click at [913, 510] on link "View Order" at bounding box center [920, 508] width 63 height 23
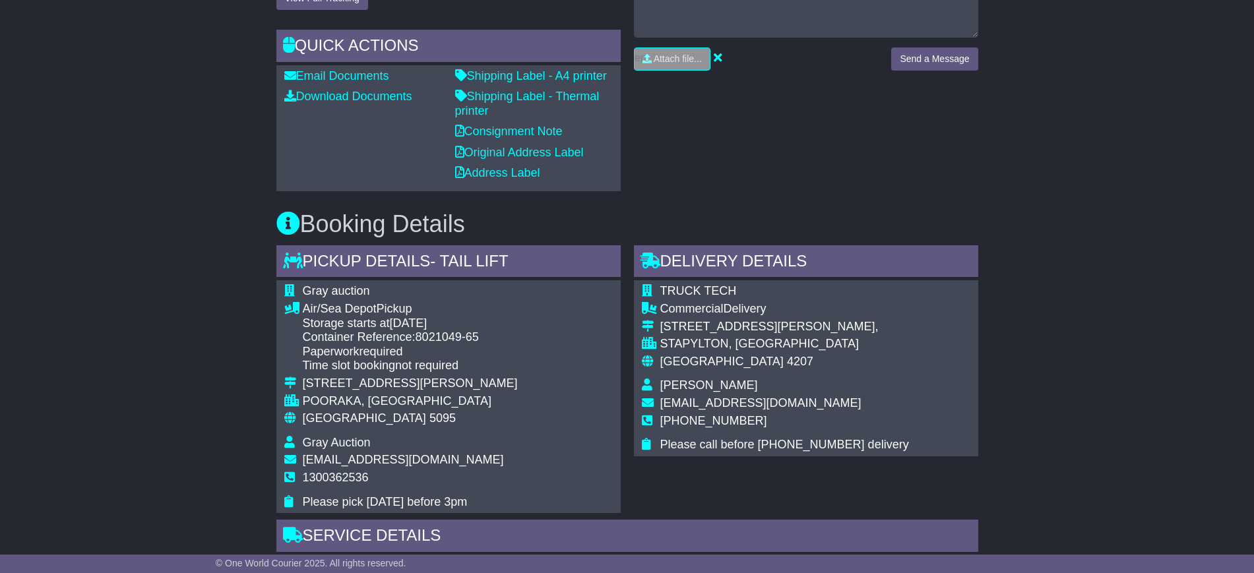
scroll to position [742, 0]
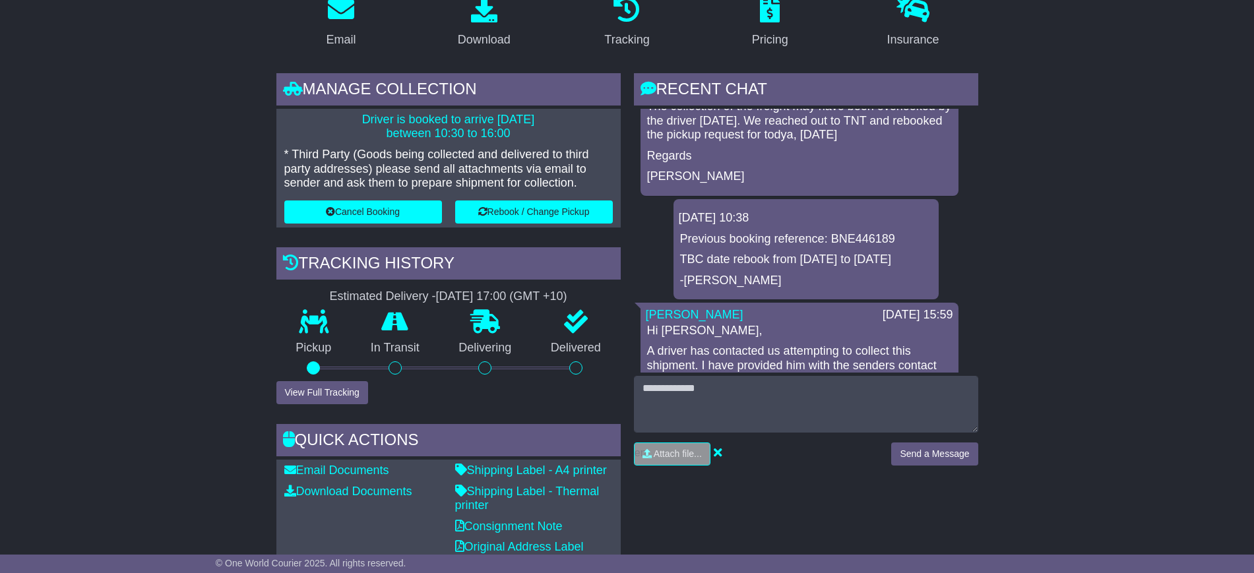
scroll to position [82, 0]
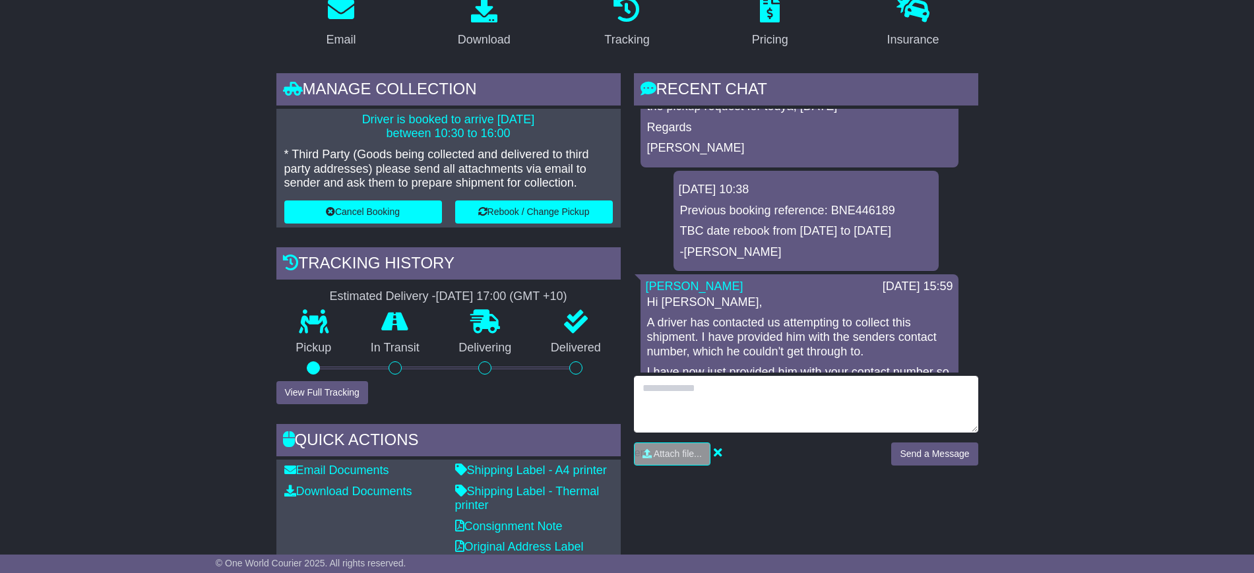
click at [681, 400] on textarea at bounding box center [806, 404] width 344 height 57
type textarea "**********"
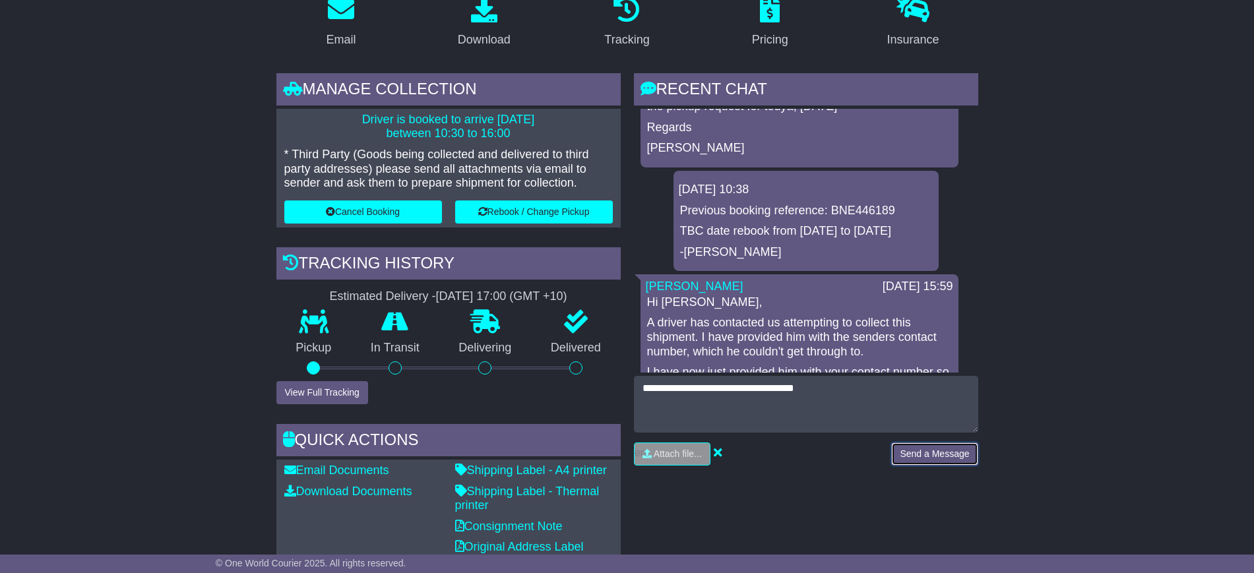
click at [911, 455] on button "Send a Message" at bounding box center [934, 453] width 86 height 23
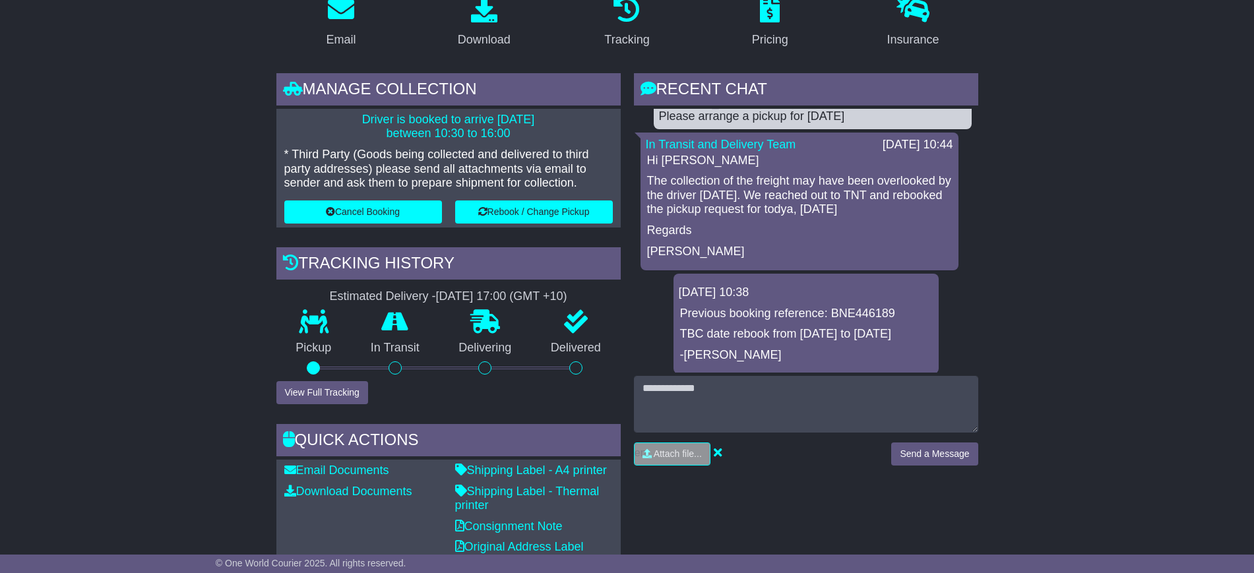
scroll to position [0, 0]
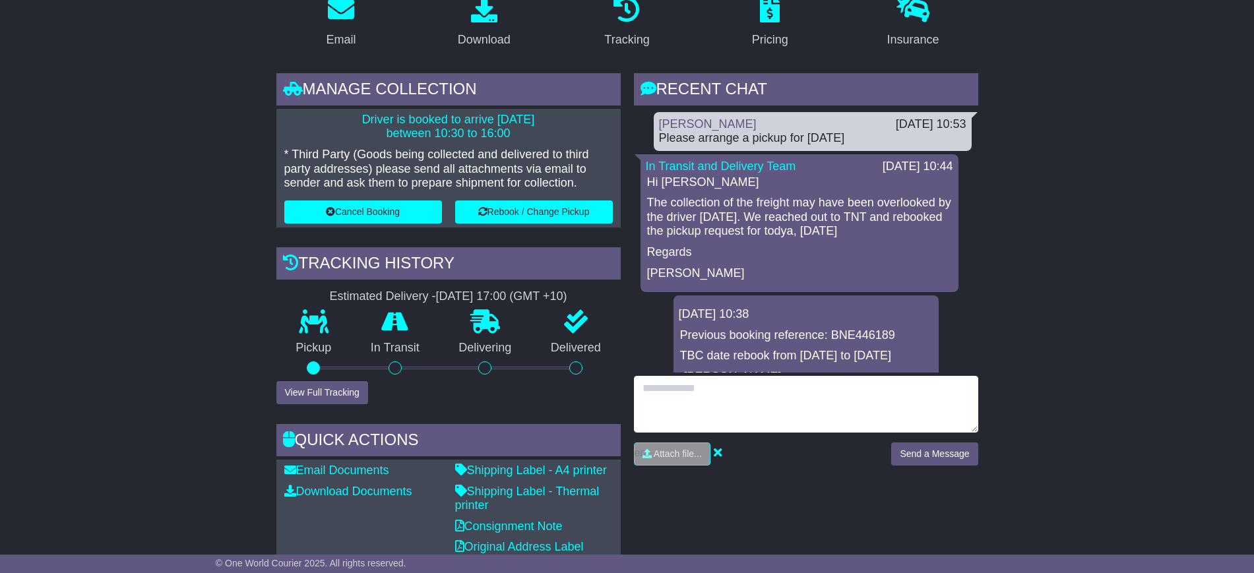
click at [708, 409] on textarea at bounding box center [806, 404] width 344 height 57
type textarea "**********"
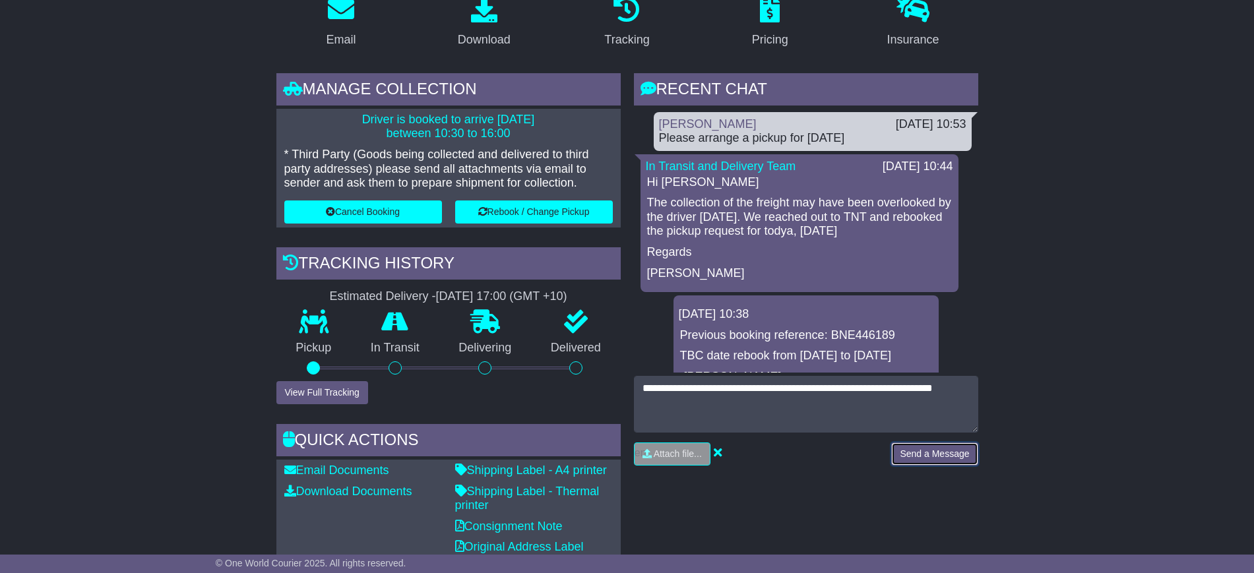
click at [921, 460] on button "Send a Message" at bounding box center [934, 453] width 86 height 23
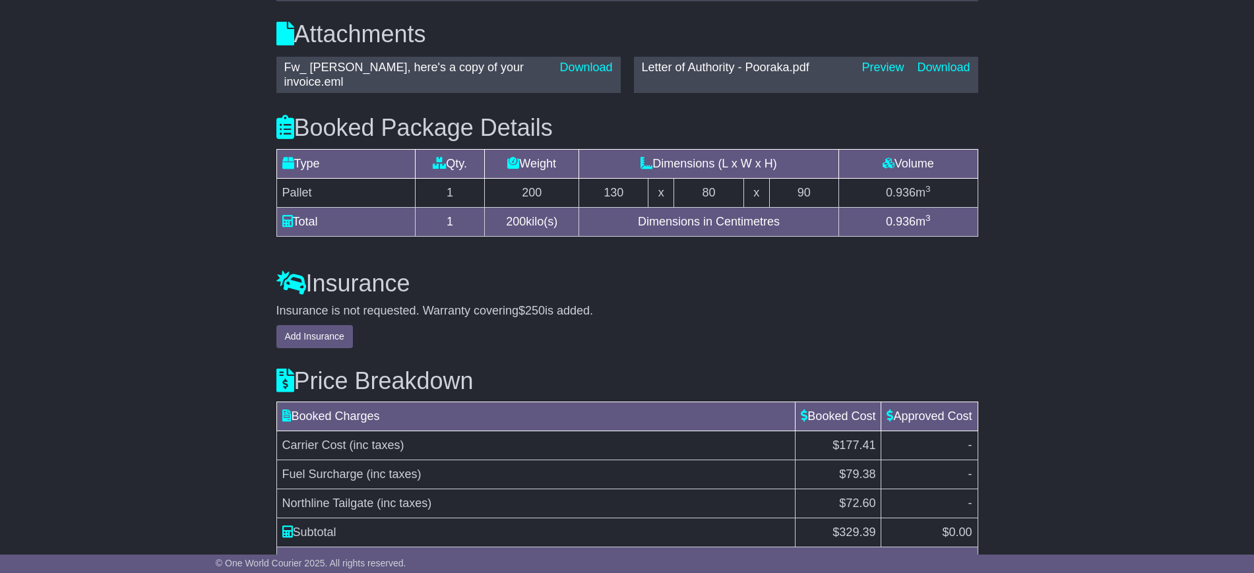
scroll to position [1385, 0]
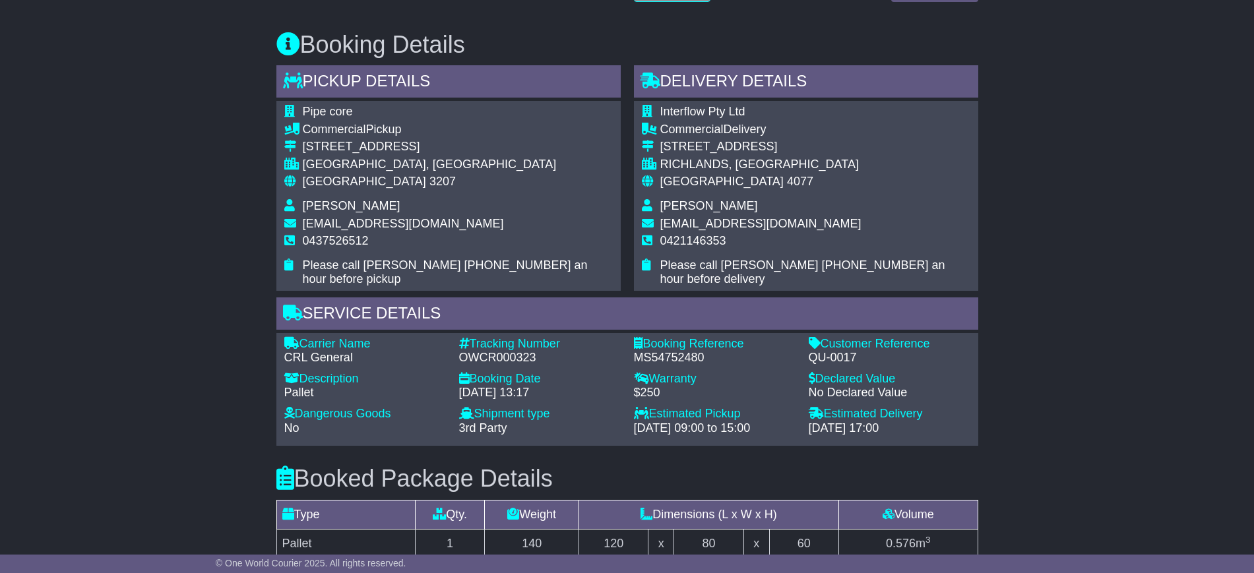
scroll to position [742, 0]
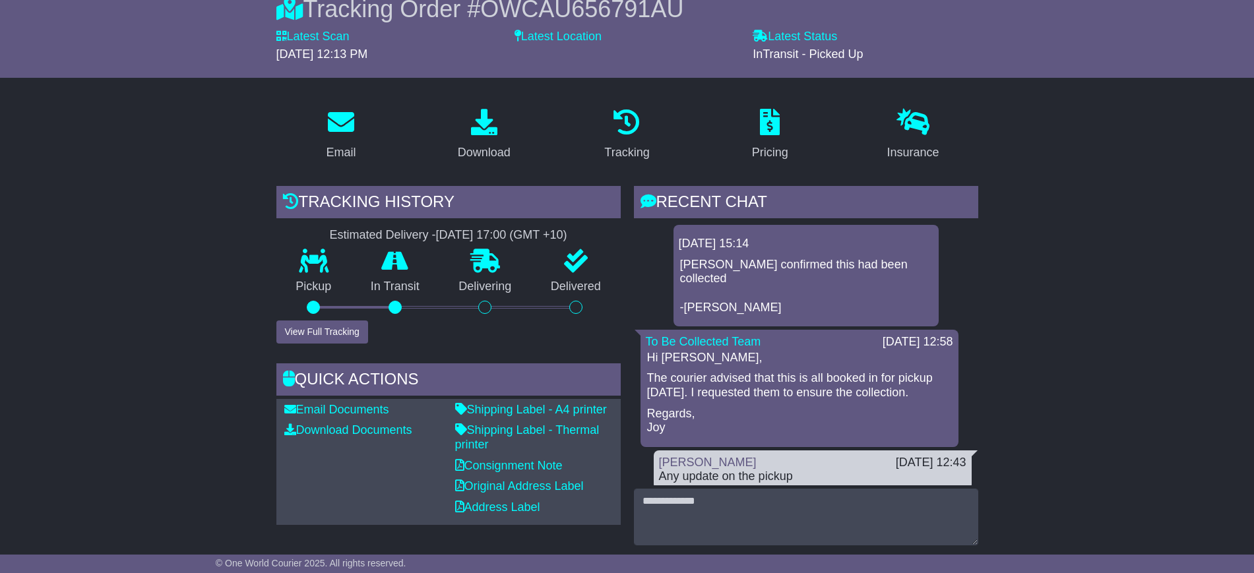
scroll to position [180, 0]
